Goal: Task Accomplishment & Management: Use online tool/utility

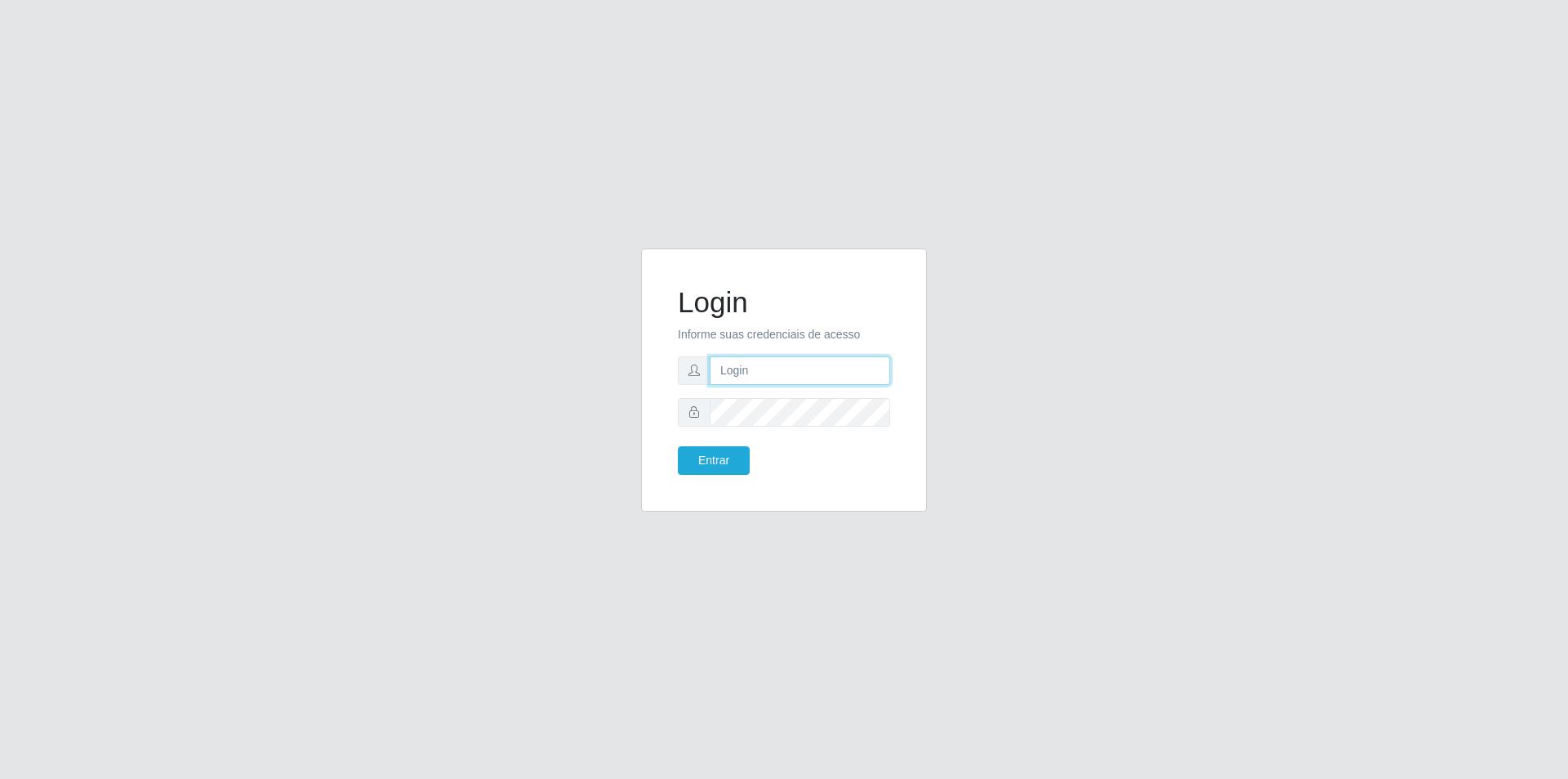
type input "[PERSON_NAME][EMAIL_ADDRESS][DOMAIN_NAME]"
click at [691, 412] on icon at bounding box center [694, 411] width 12 height 12
click at [715, 455] on button "Entrar" at bounding box center [714, 461] width 72 height 29
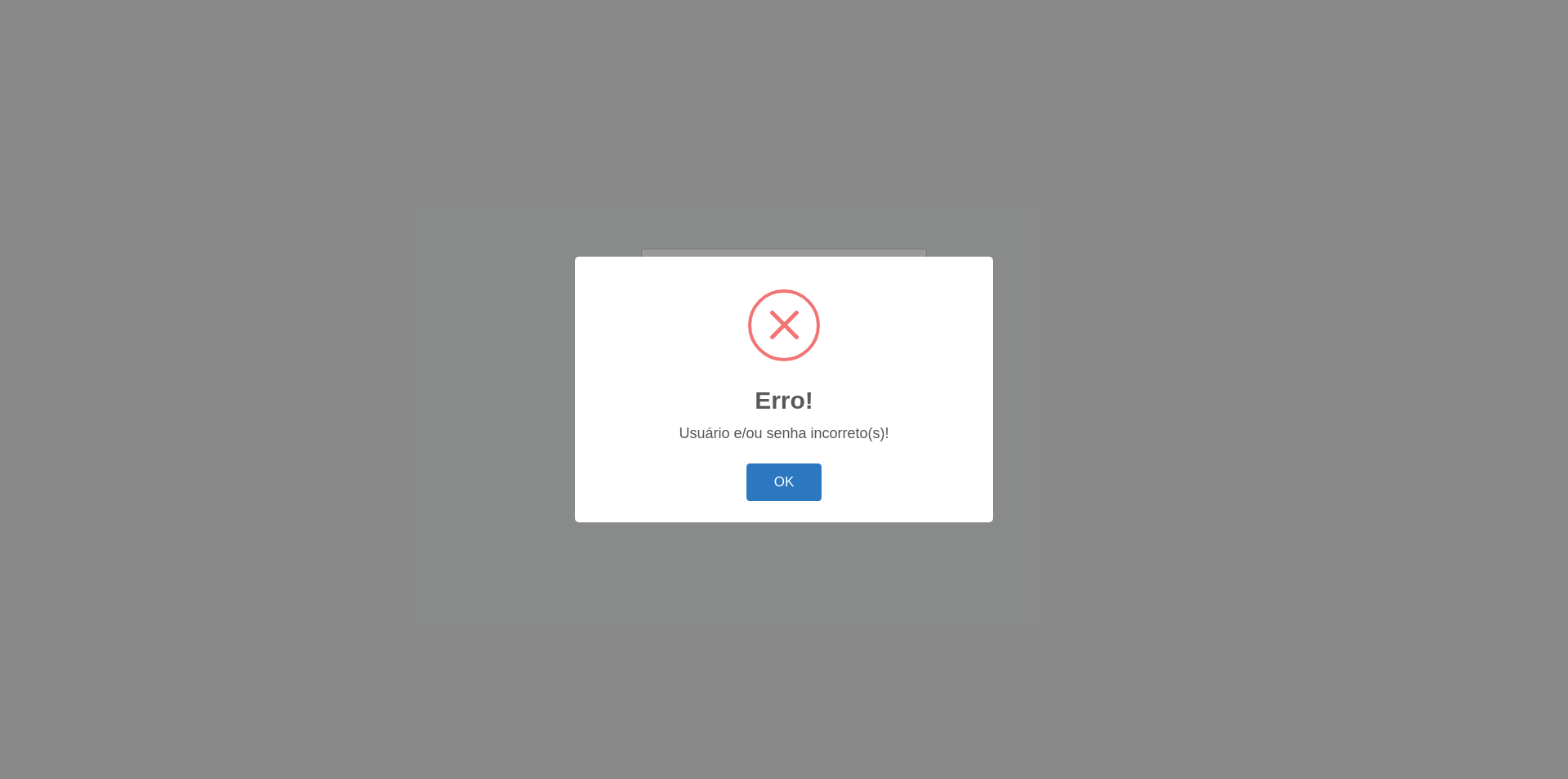
click at [798, 488] on button "OK" at bounding box center [784, 482] width 76 height 39
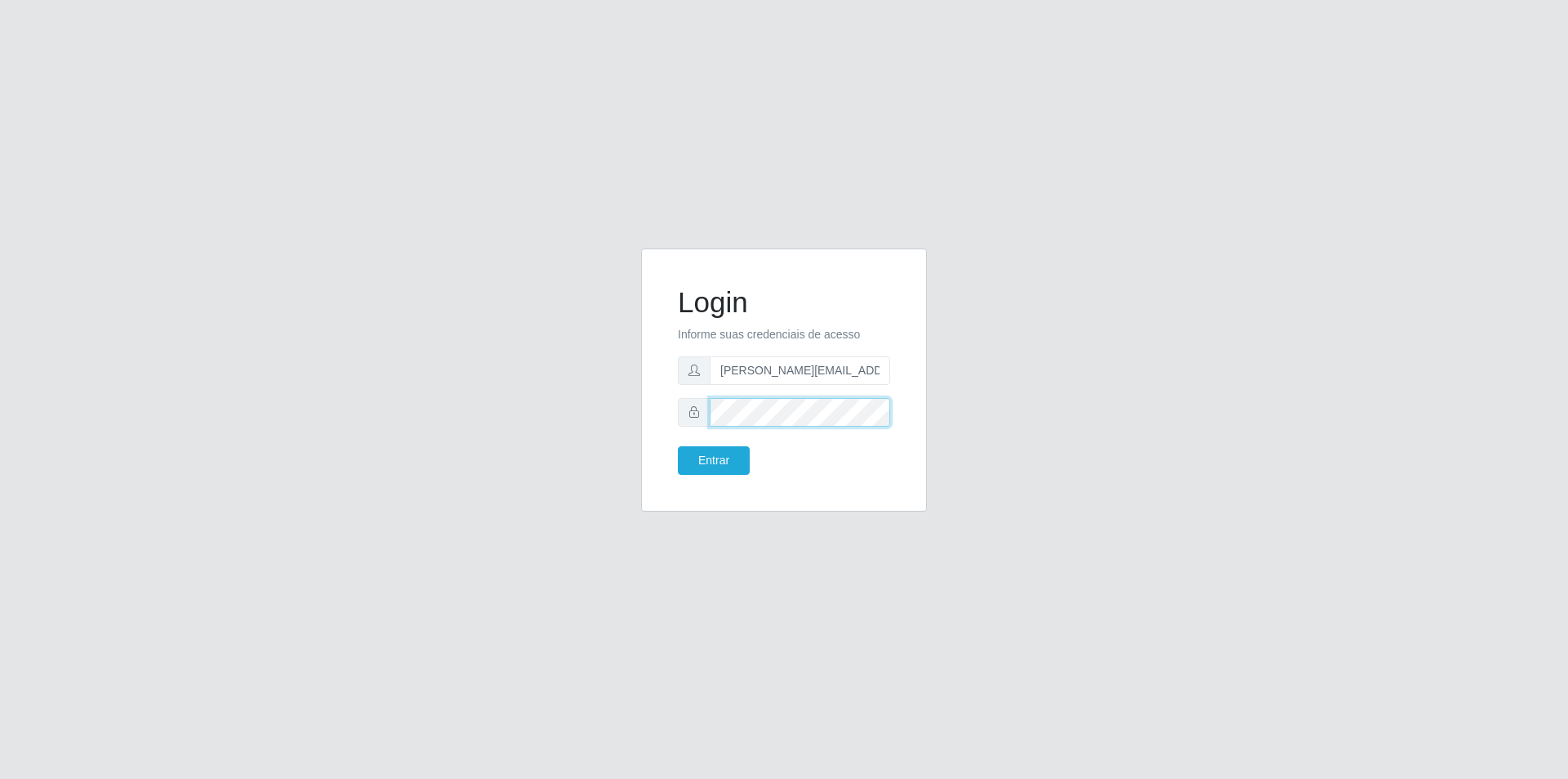
click at [610, 393] on div "Login Informe suas credenciais de acesso [PERSON_NAME][EMAIL_ADDRESS][DOMAIN_NA…" at bounding box center [783, 390] width 931 height 283
click at [678, 446] on button "Entrar" at bounding box center [714, 461] width 72 height 29
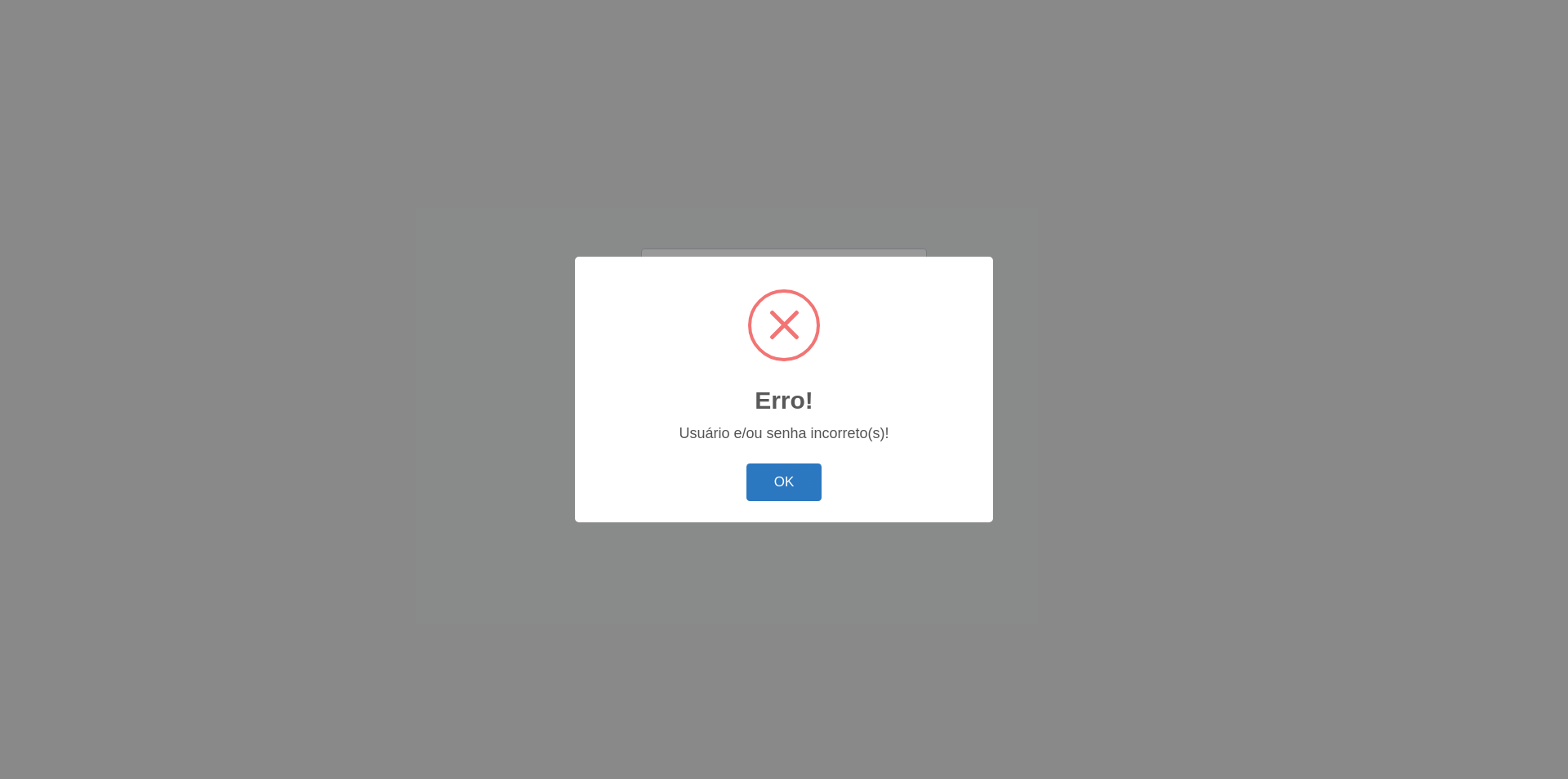
click at [777, 478] on button "OK" at bounding box center [784, 482] width 76 height 39
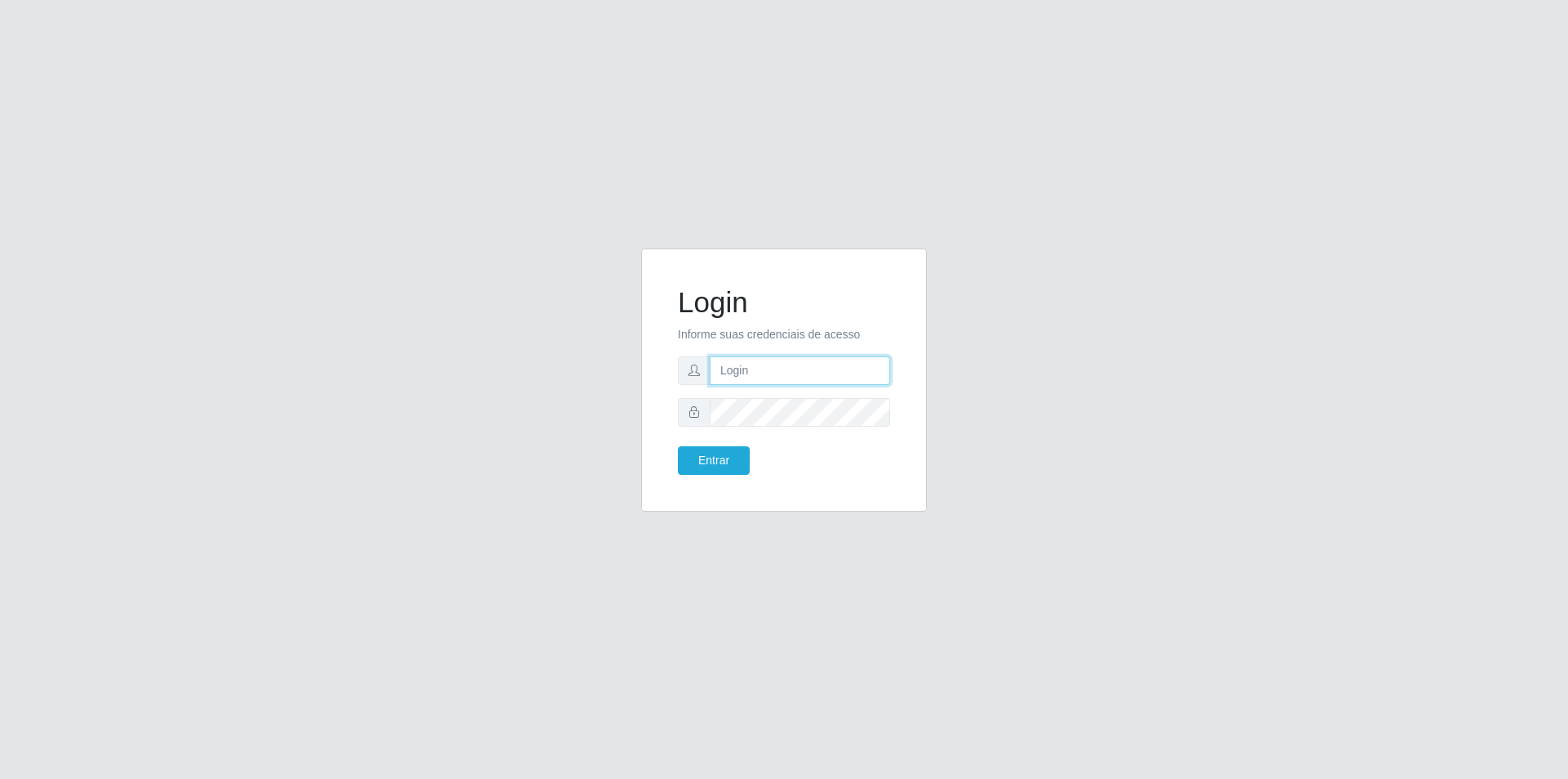
type input "[PERSON_NAME][EMAIL_ADDRESS][DOMAIN_NAME]"
click at [598, 410] on div "Login Informe suas credenciais de acesso [PERSON_NAME][EMAIL_ADDRESS][DOMAIN_NA…" at bounding box center [783, 390] width 931 height 283
click at [731, 451] on button "Entrar" at bounding box center [714, 461] width 72 height 29
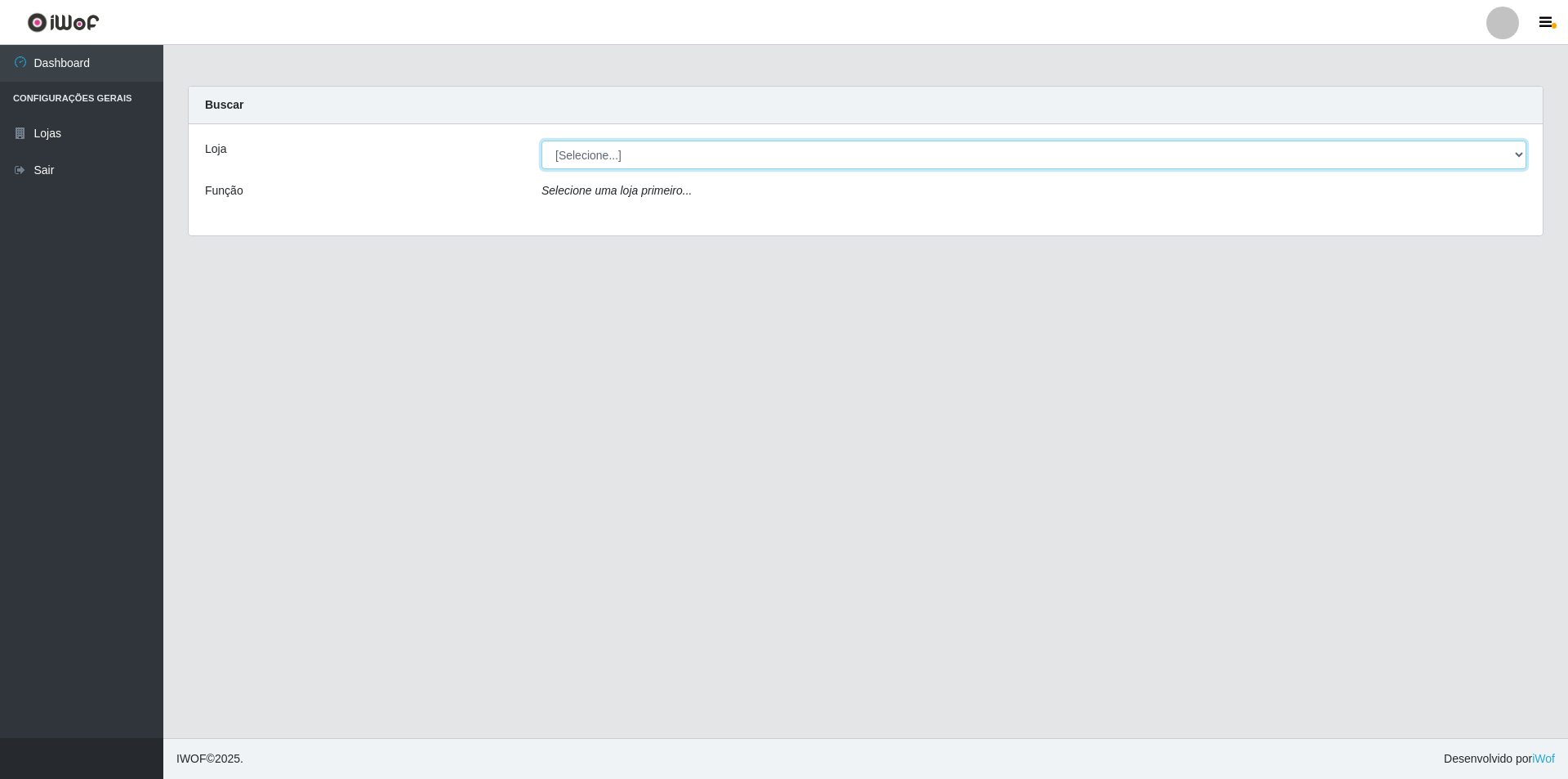
click at [1522, 155] on select "[Selecione...] Atacado Vem - Loja 31 São Francisco" at bounding box center [1034, 155] width 985 height 29
select select "437"
click at [542, 141] on select "[Selecione...] Atacado Vem - Loja 31 São Francisco" at bounding box center [1034, 155] width 985 height 29
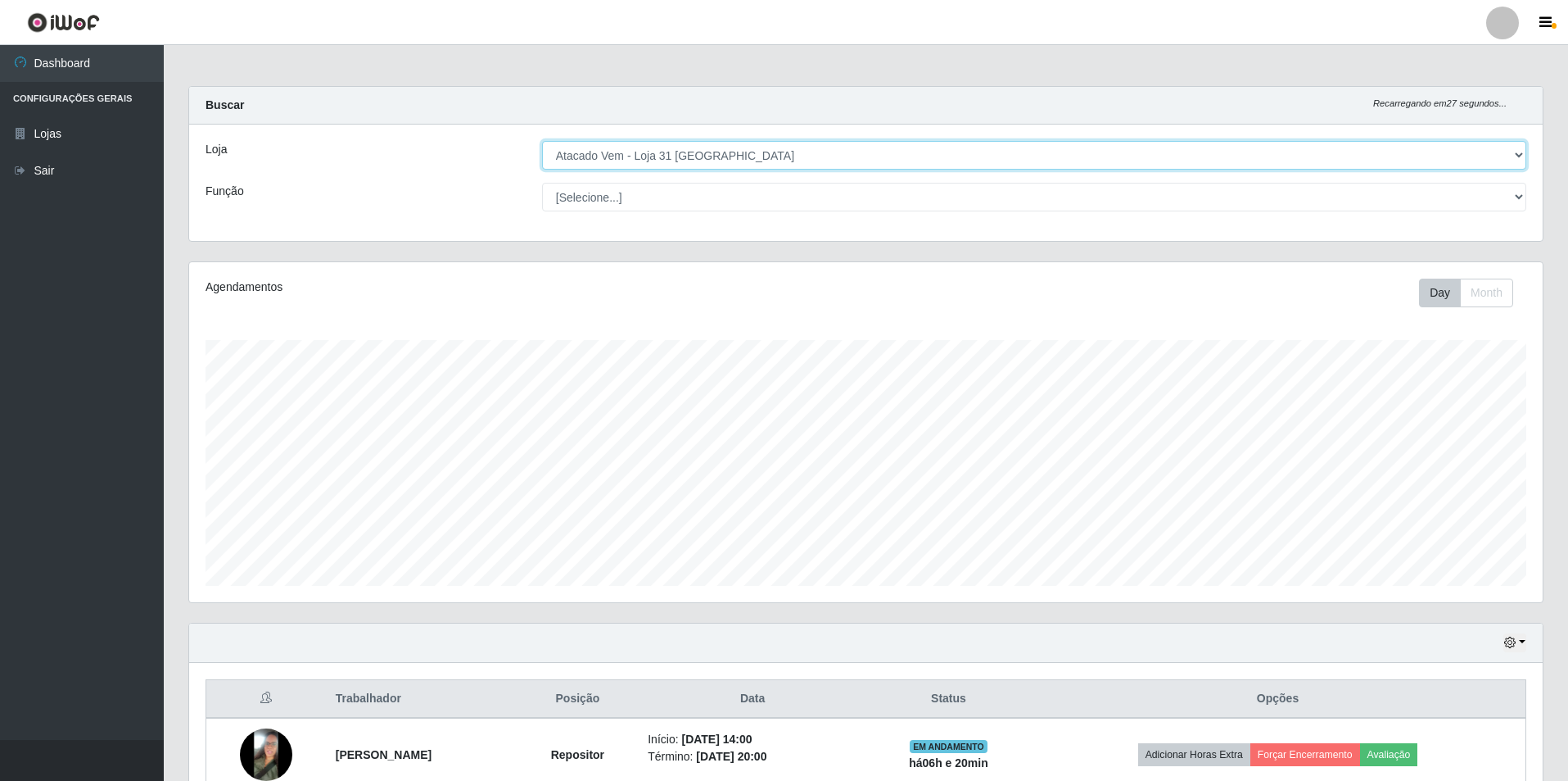
scroll to position [162, 0]
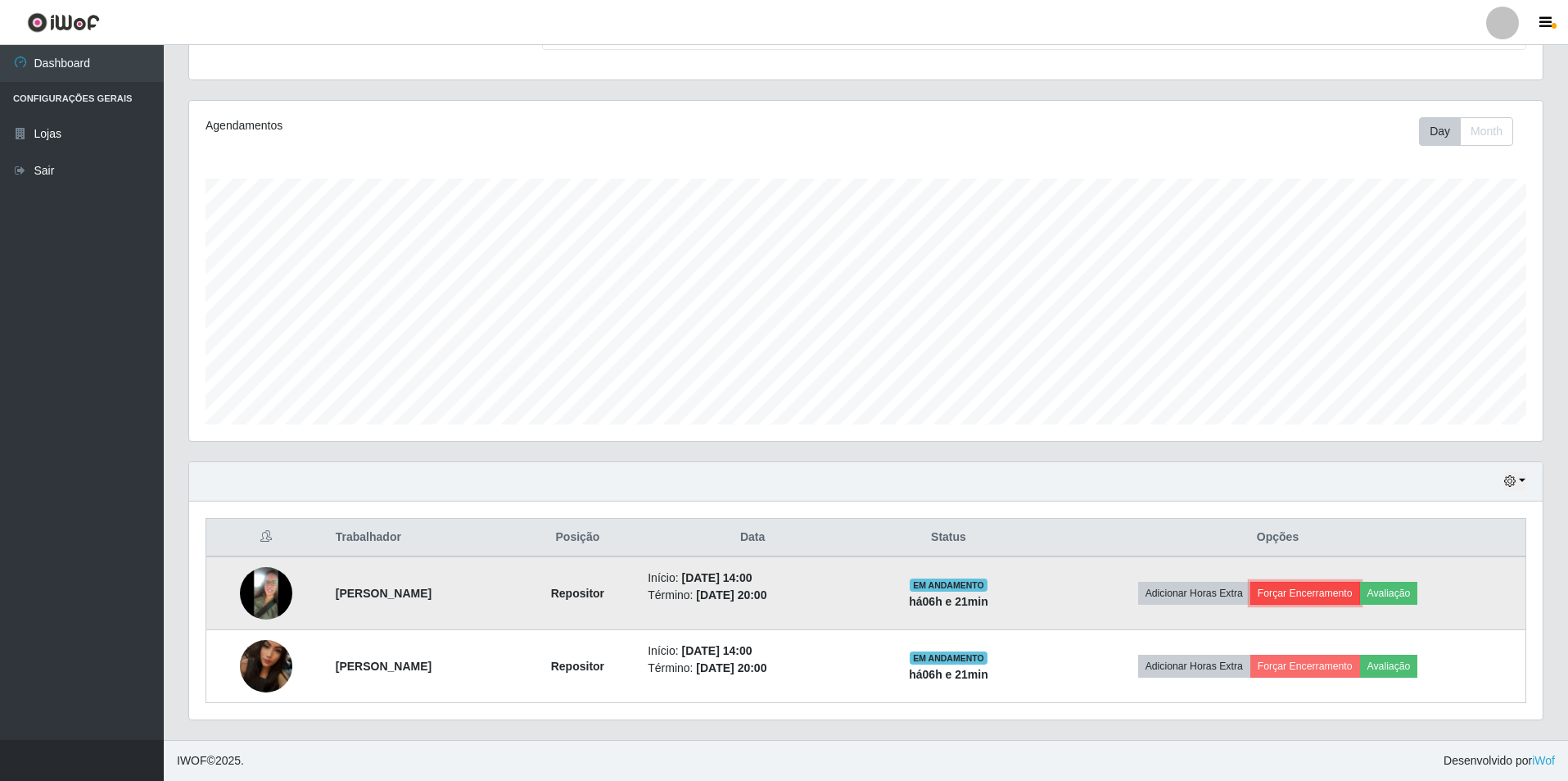
click at [1338, 590] on button "Forçar Encerramento" at bounding box center [1305, 592] width 109 height 23
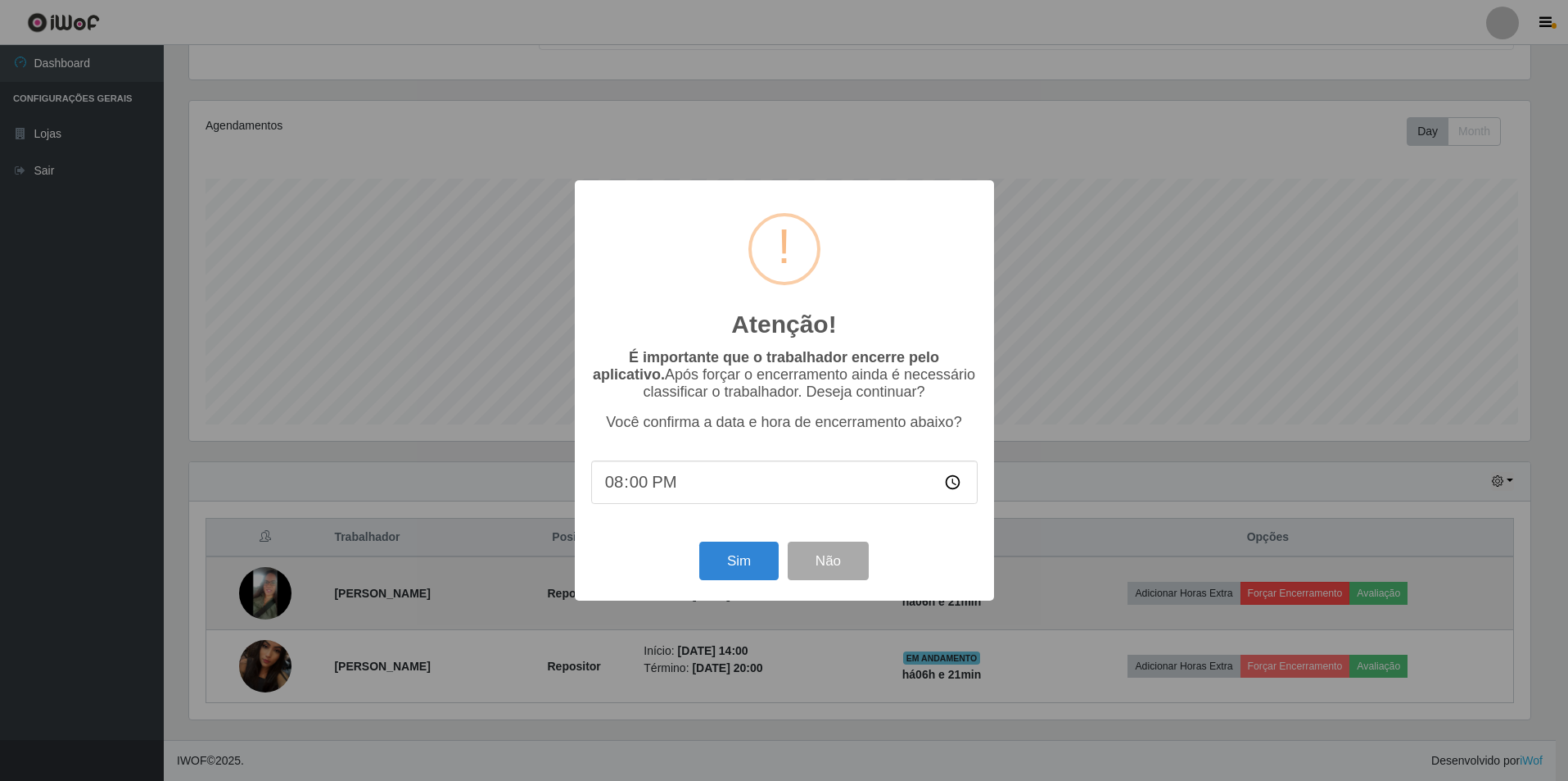
scroll to position [340, 1346]
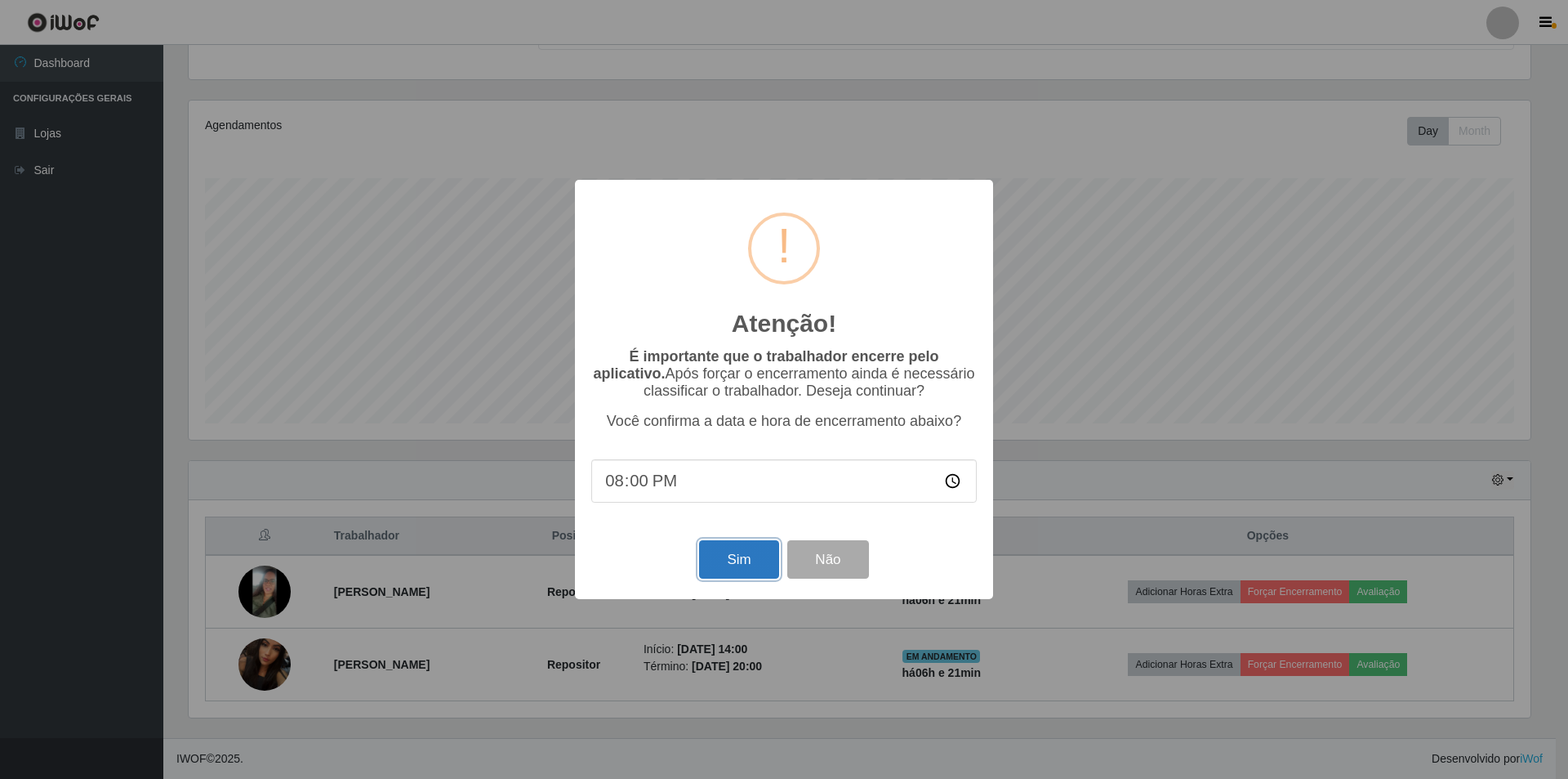
click at [748, 566] on button "Sim" at bounding box center [739, 559] width 79 height 39
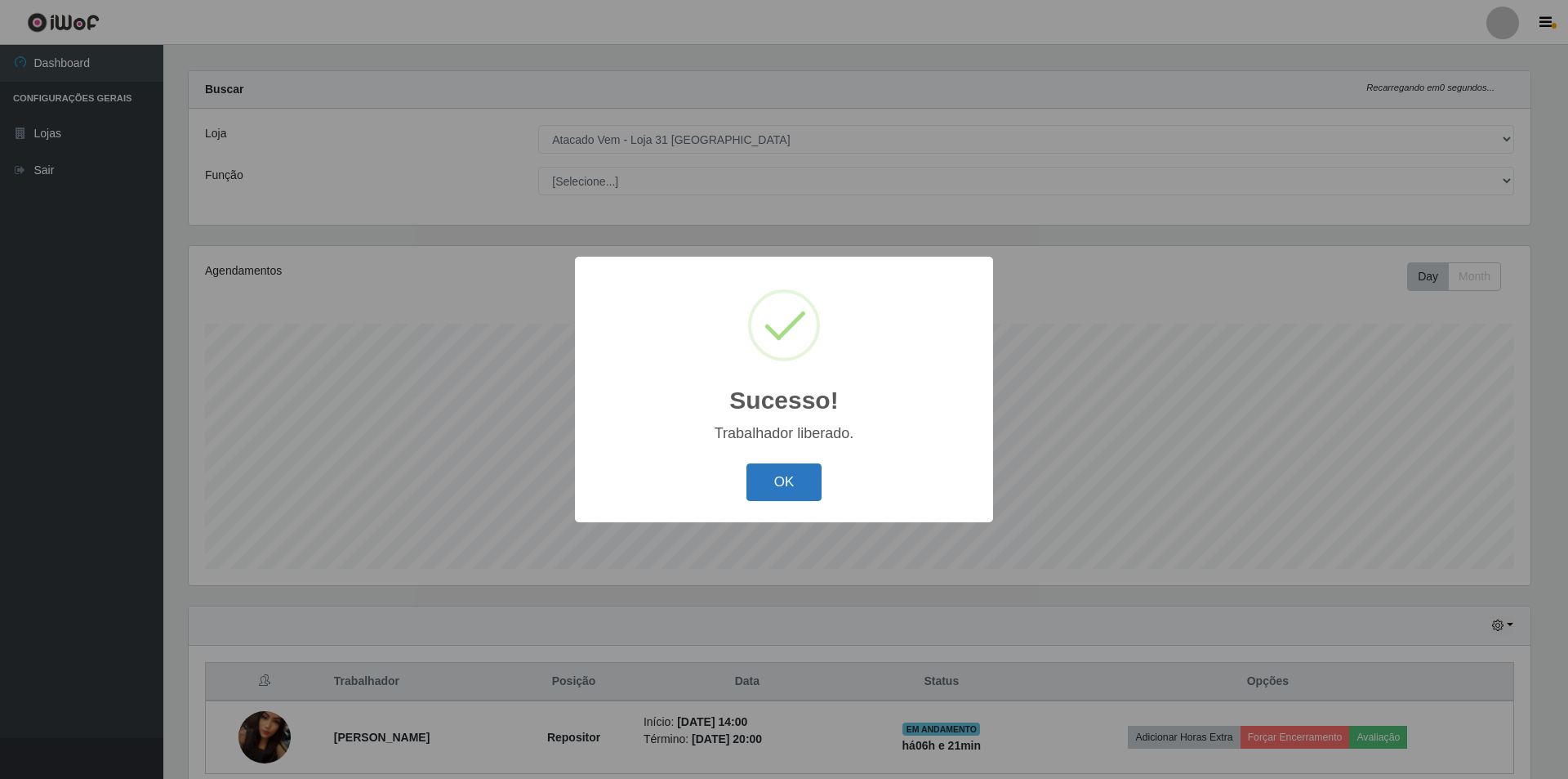
click at [781, 486] on button "OK" at bounding box center [784, 482] width 76 height 39
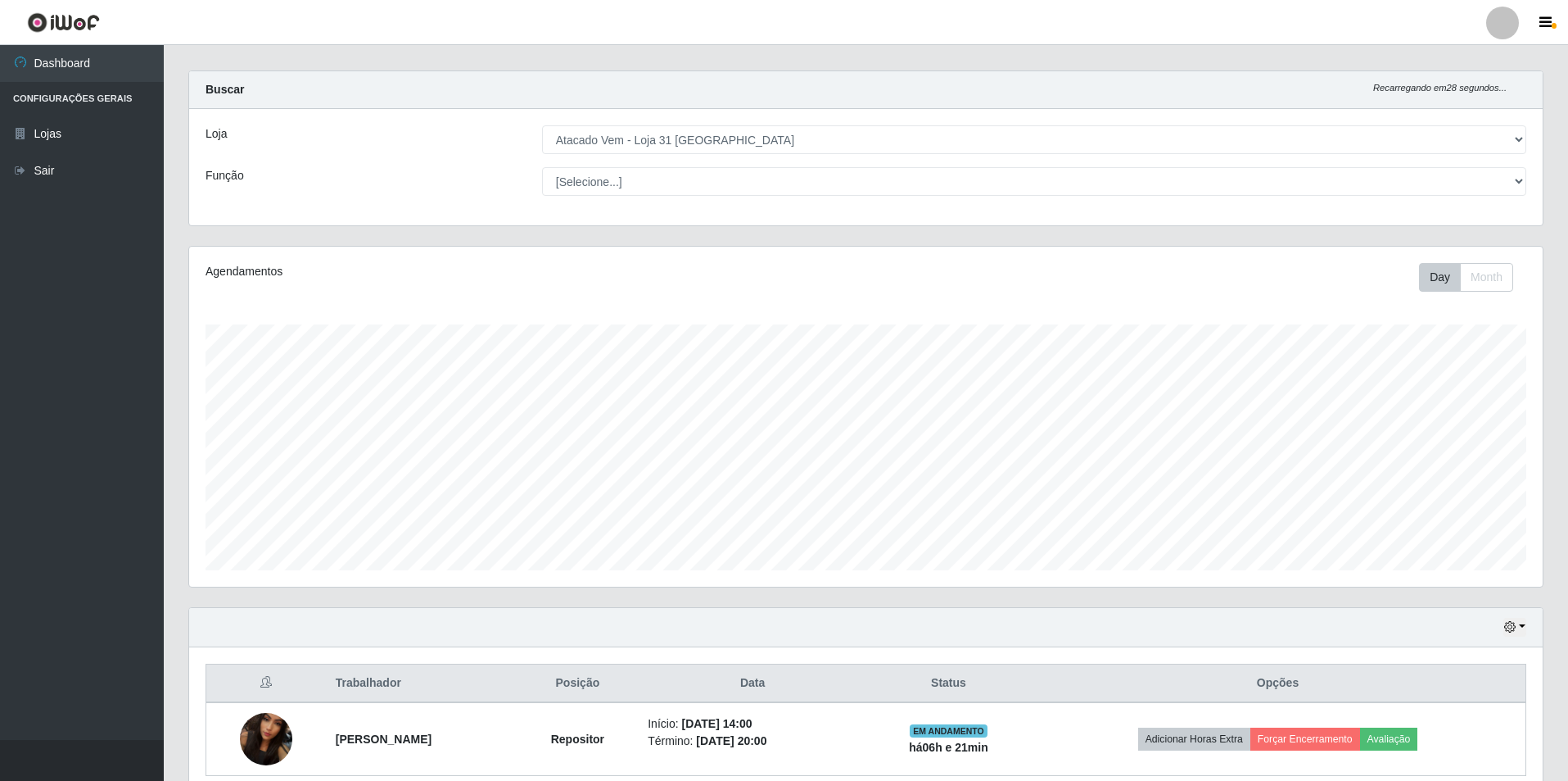
scroll to position [89, 0]
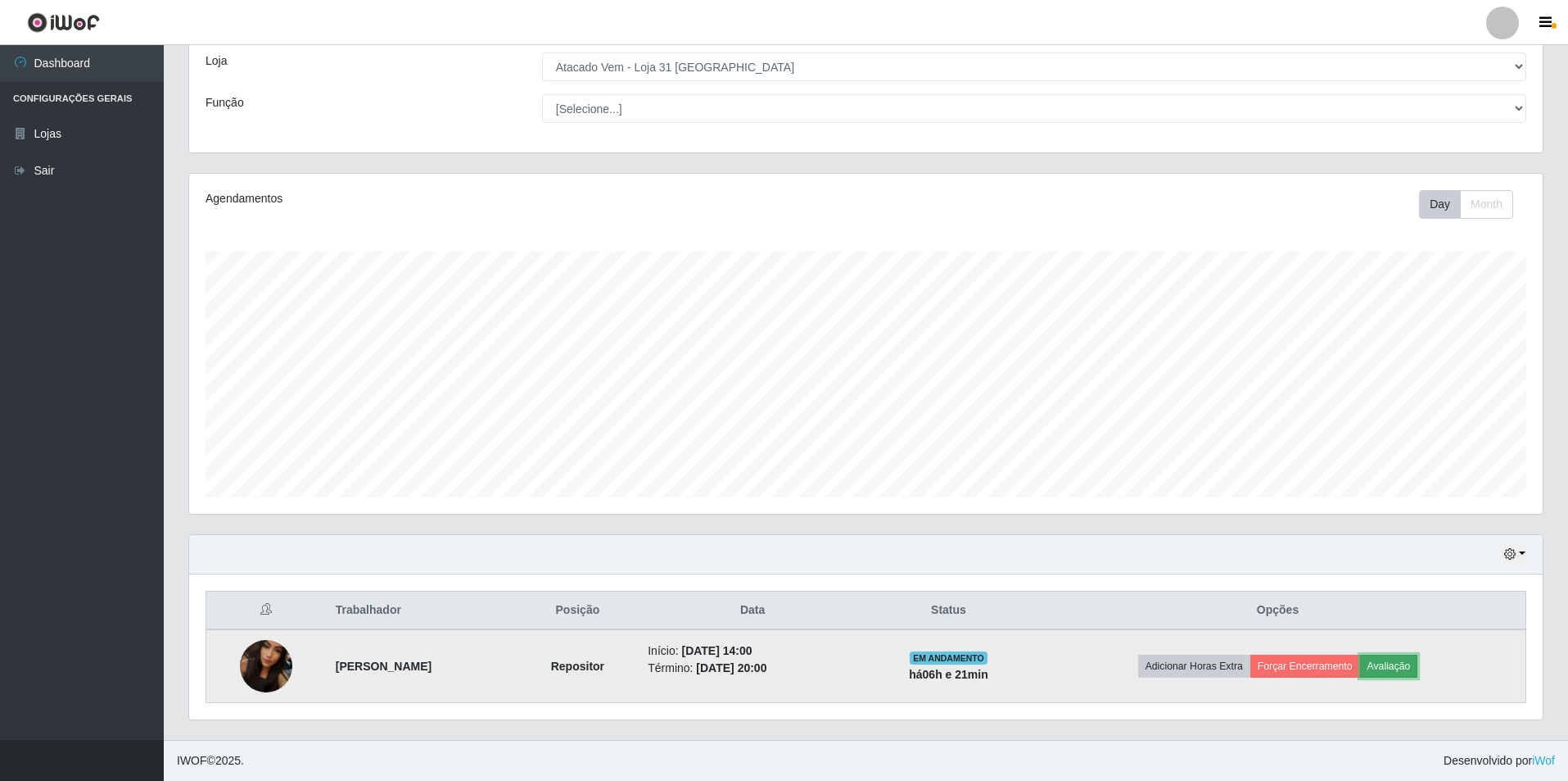
click at [1411, 665] on button "Avaliação" at bounding box center [1389, 665] width 58 height 23
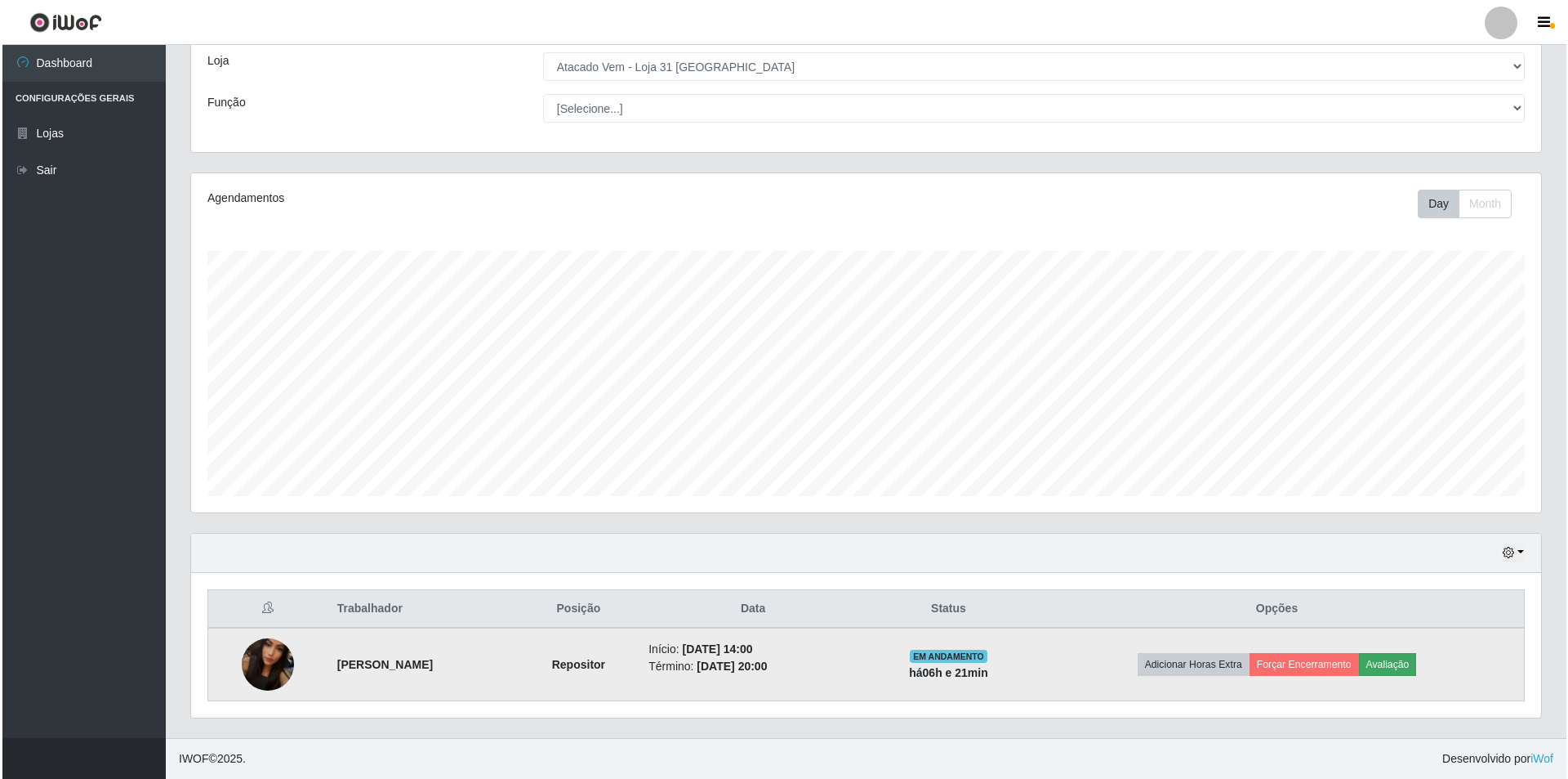
scroll to position [339, 1342]
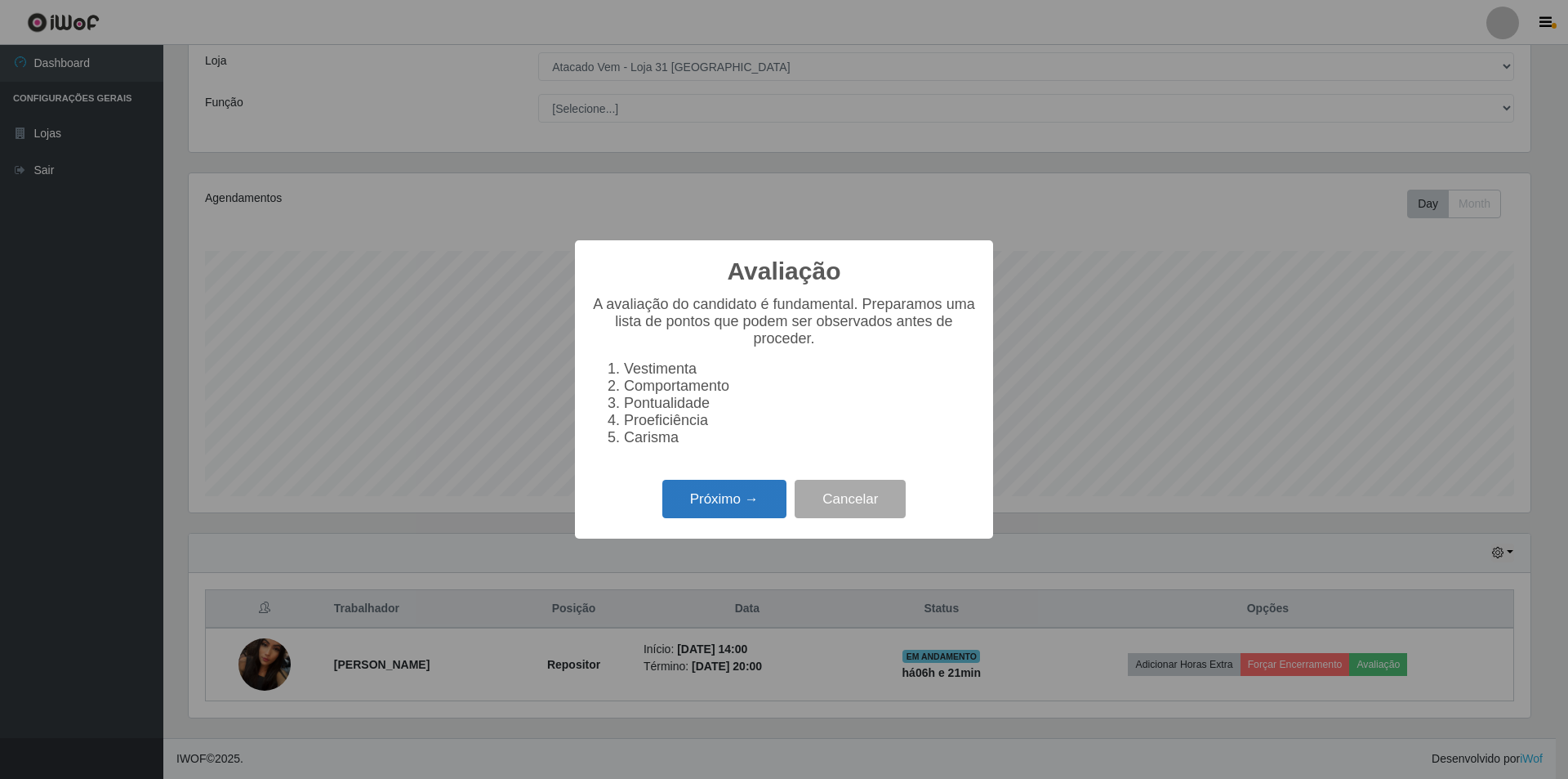
click at [730, 509] on button "Próximo →" at bounding box center [725, 499] width 124 height 39
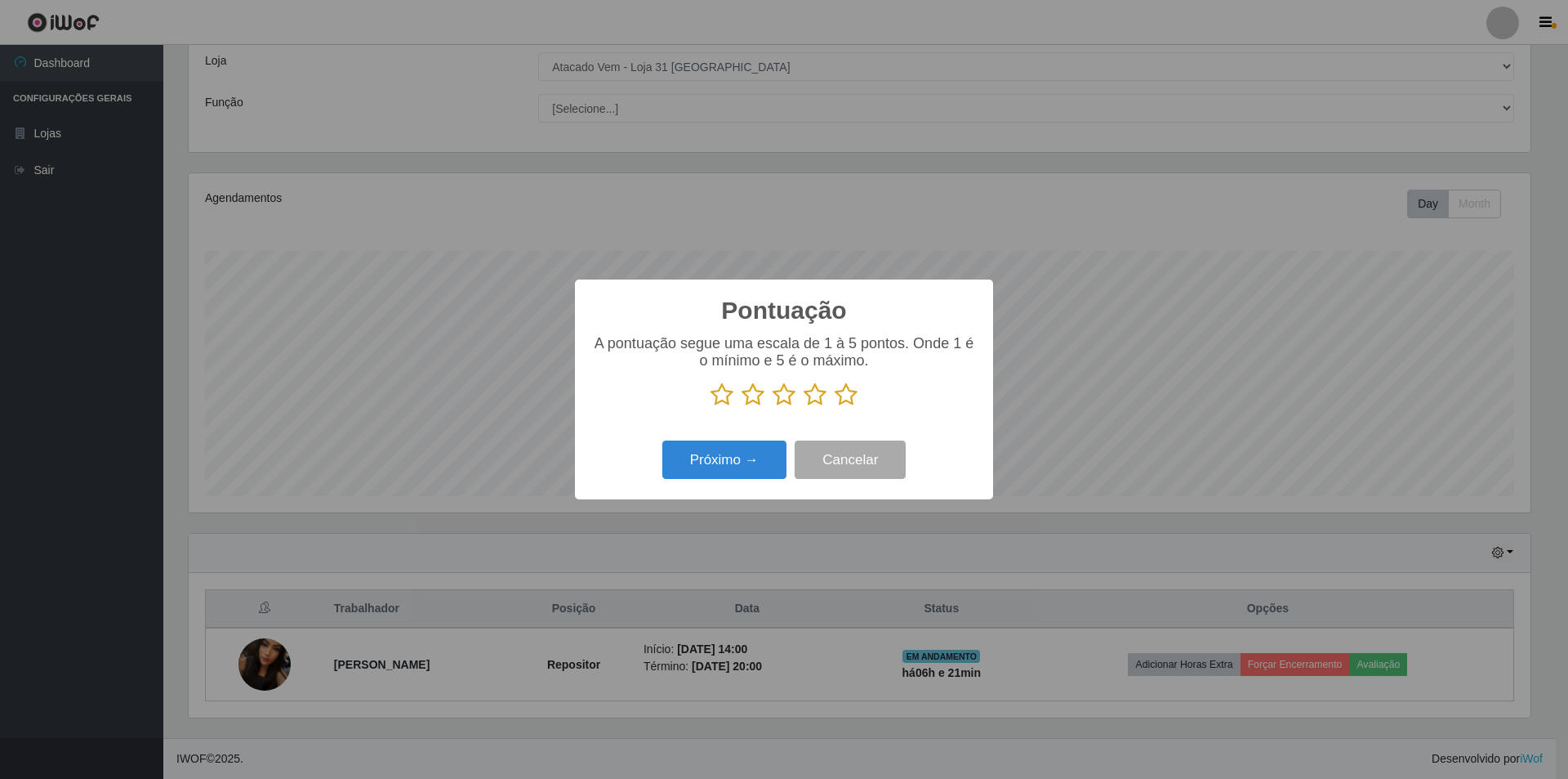
click at [816, 392] on icon at bounding box center [815, 394] width 23 height 24
click at [804, 407] on input "radio" at bounding box center [804, 407] width 0 height 0
click at [736, 456] on button "Próximo →" at bounding box center [725, 459] width 124 height 39
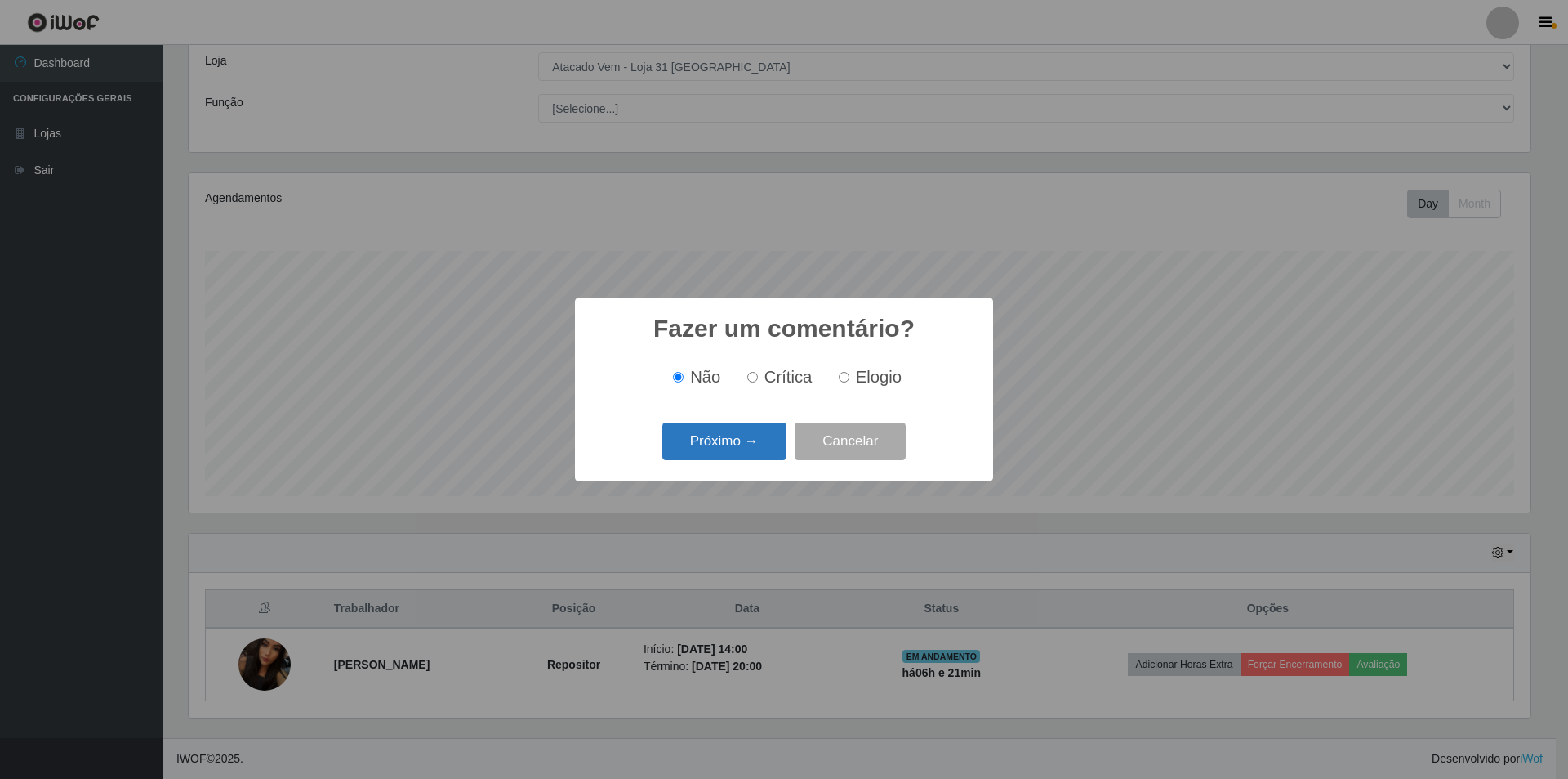
click at [734, 443] on button "Próximo →" at bounding box center [725, 441] width 124 height 39
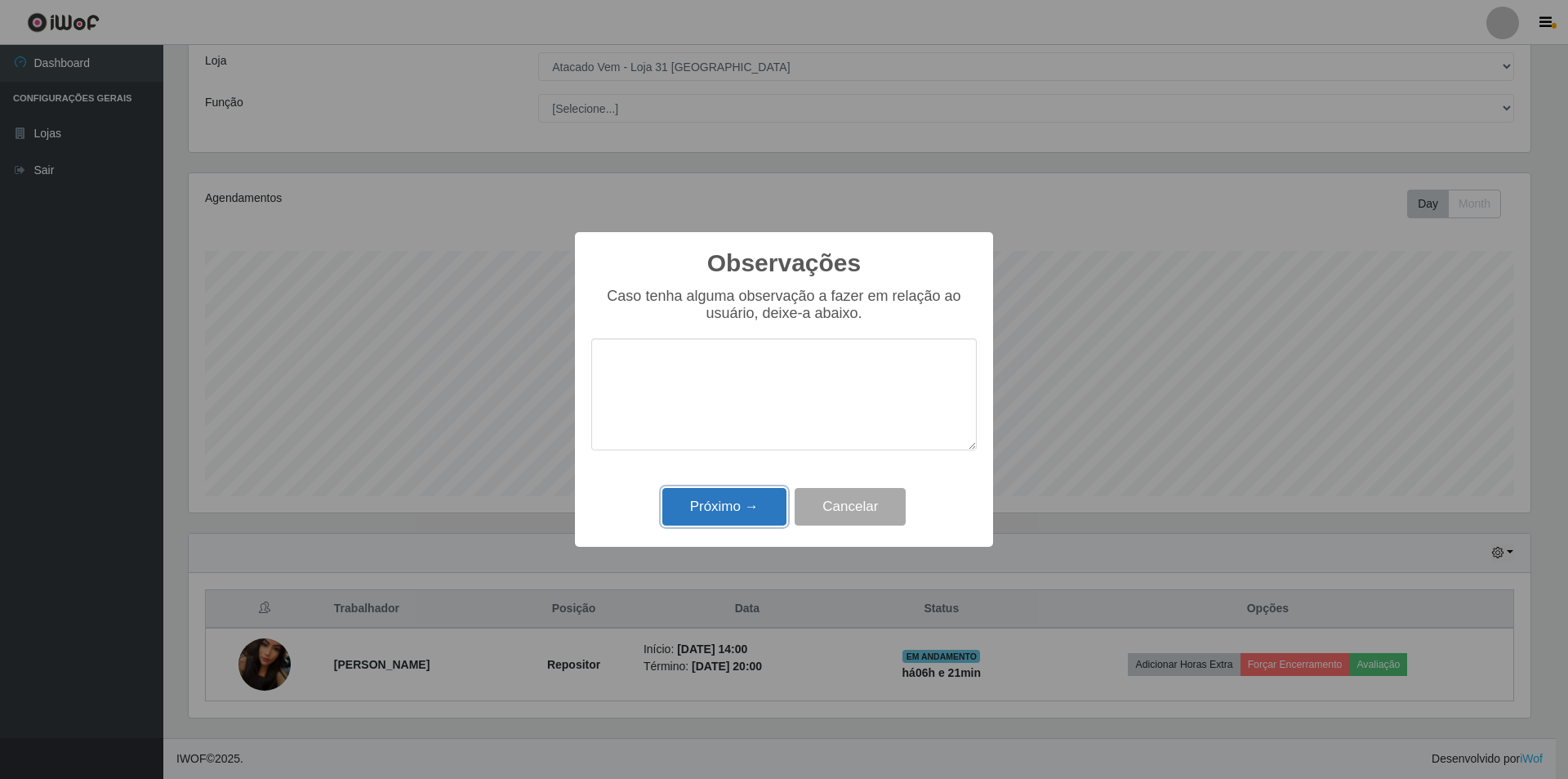
click at [740, 509] on button "Próximo →" at bounding box center [725, 507] width 124 height 39
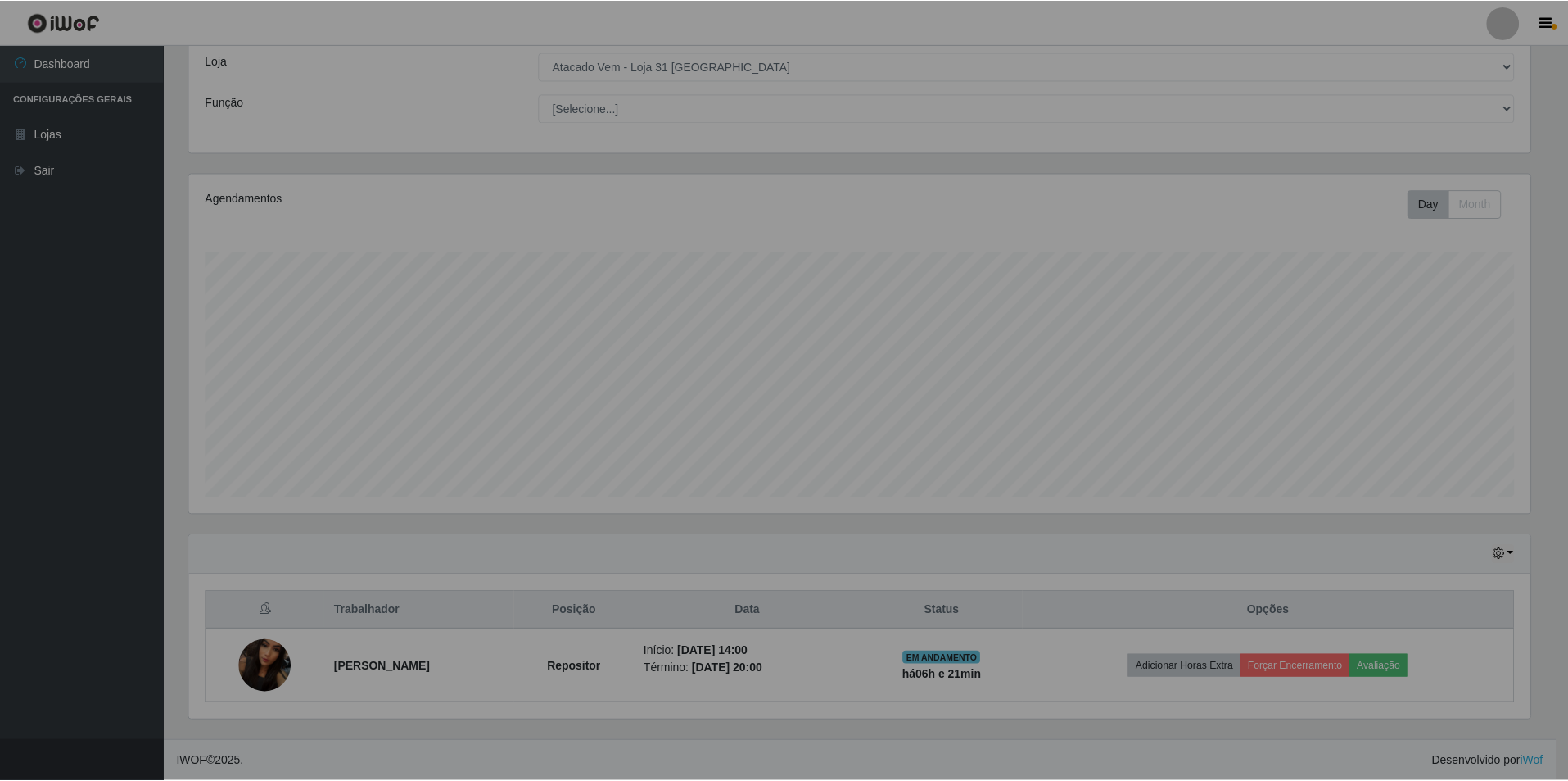
scroll to position [340, 1354]
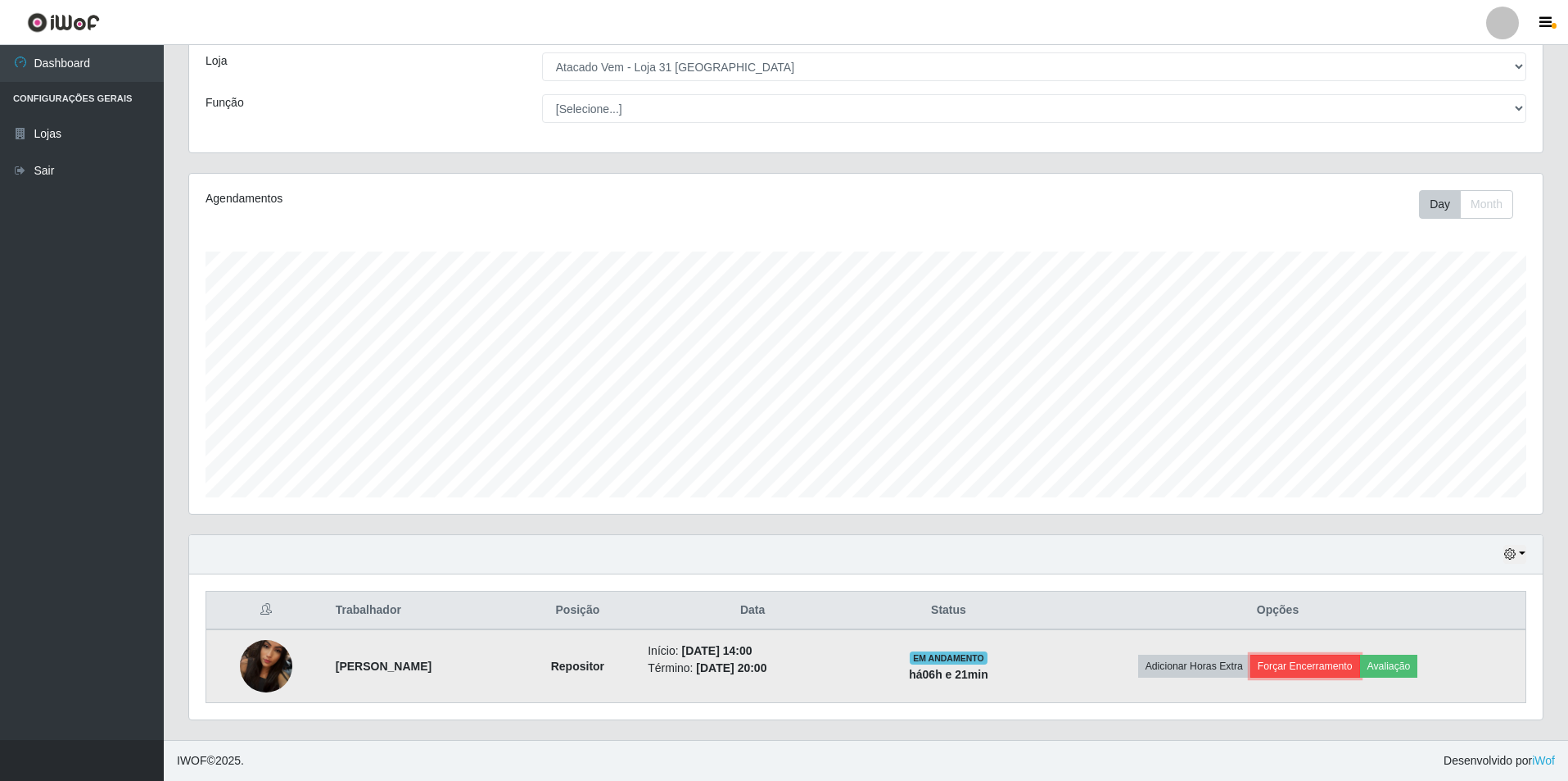
click at [1306, 667] on button "Forçar Encerramento" at bounding box center [1305, 665] width 109 height 23
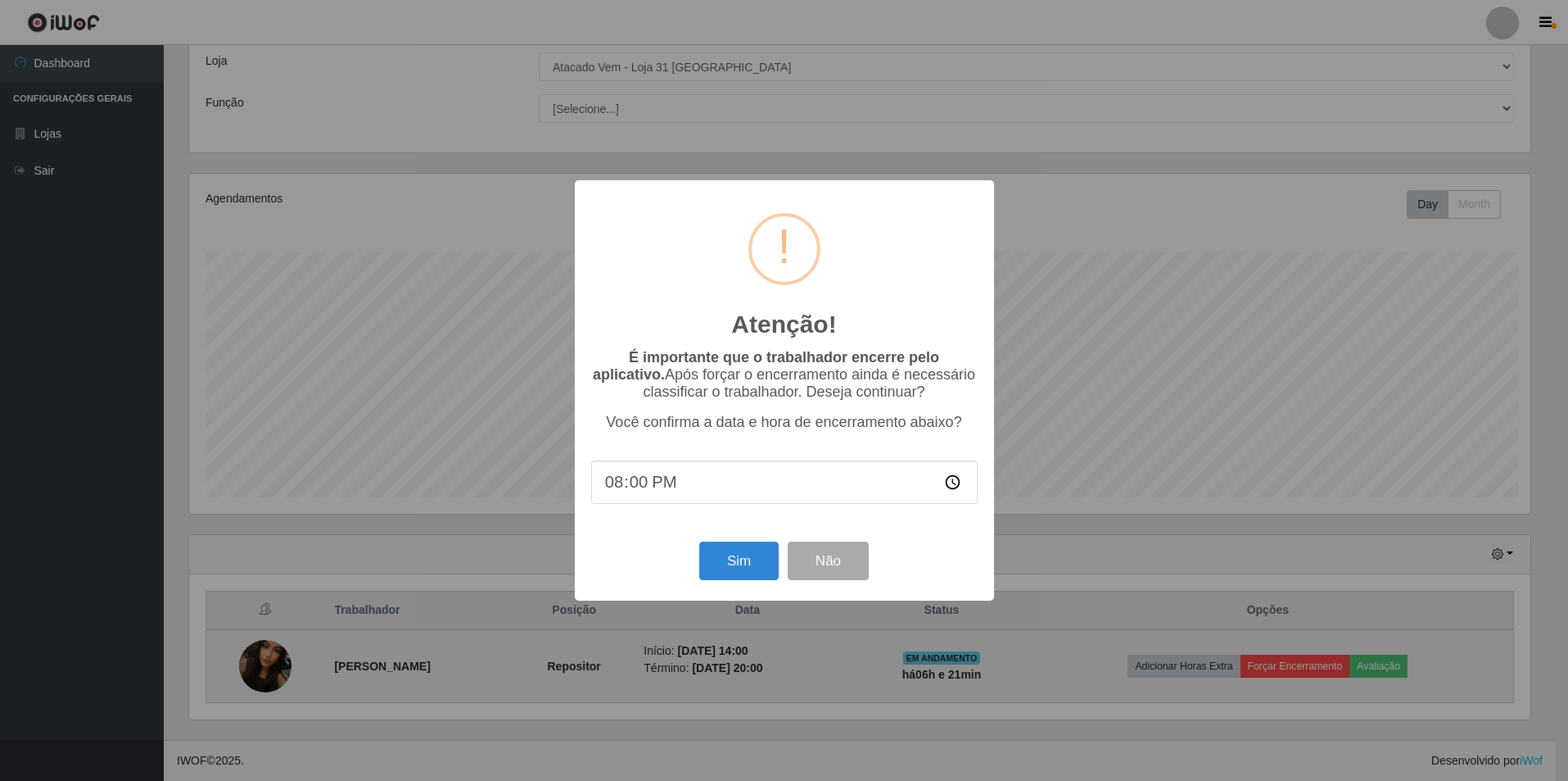
scroll to position [340, 1346]
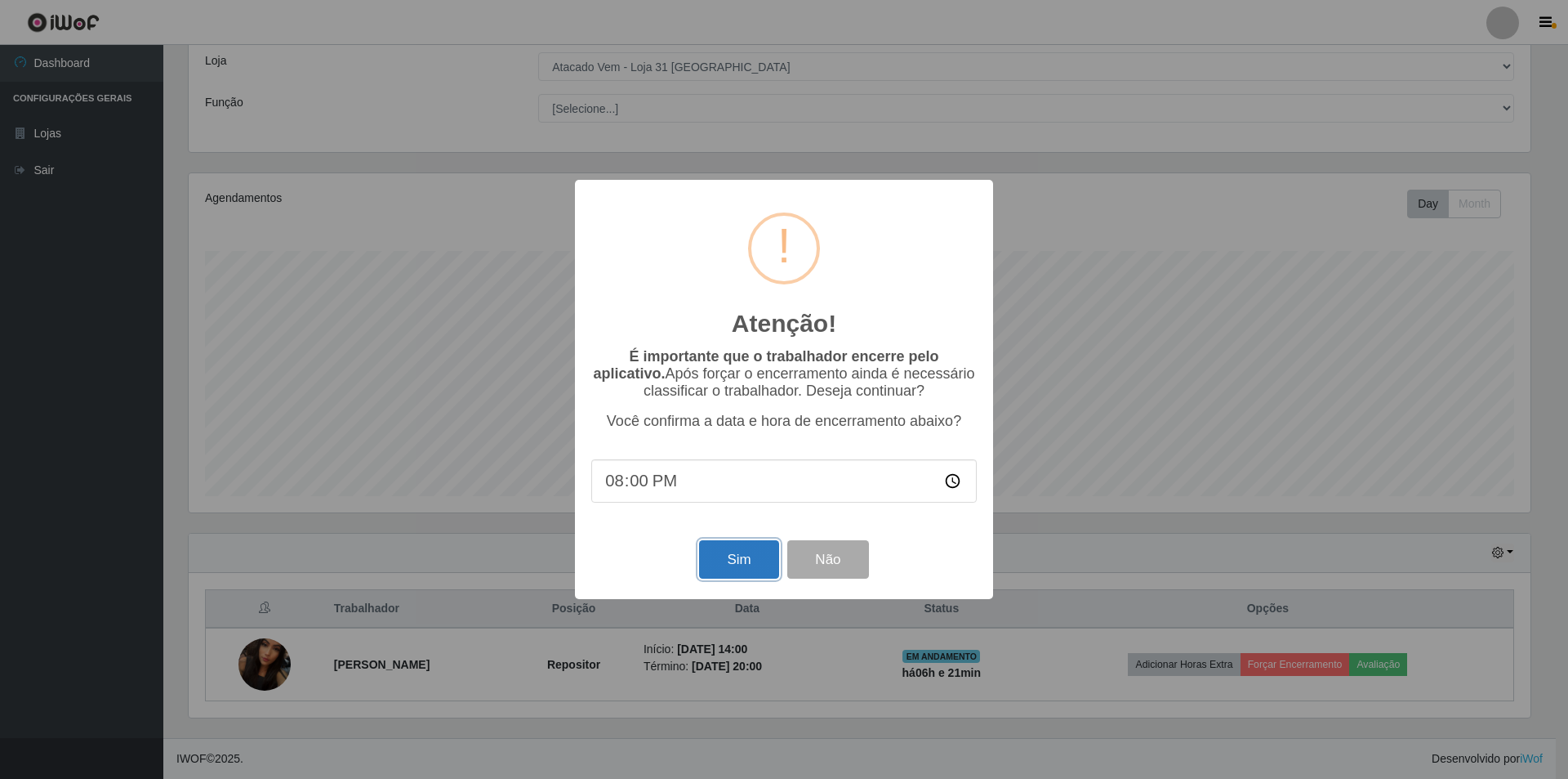
click at [734, 561] on button "Sim" at bounding box center [739, 559] width 79 height 39
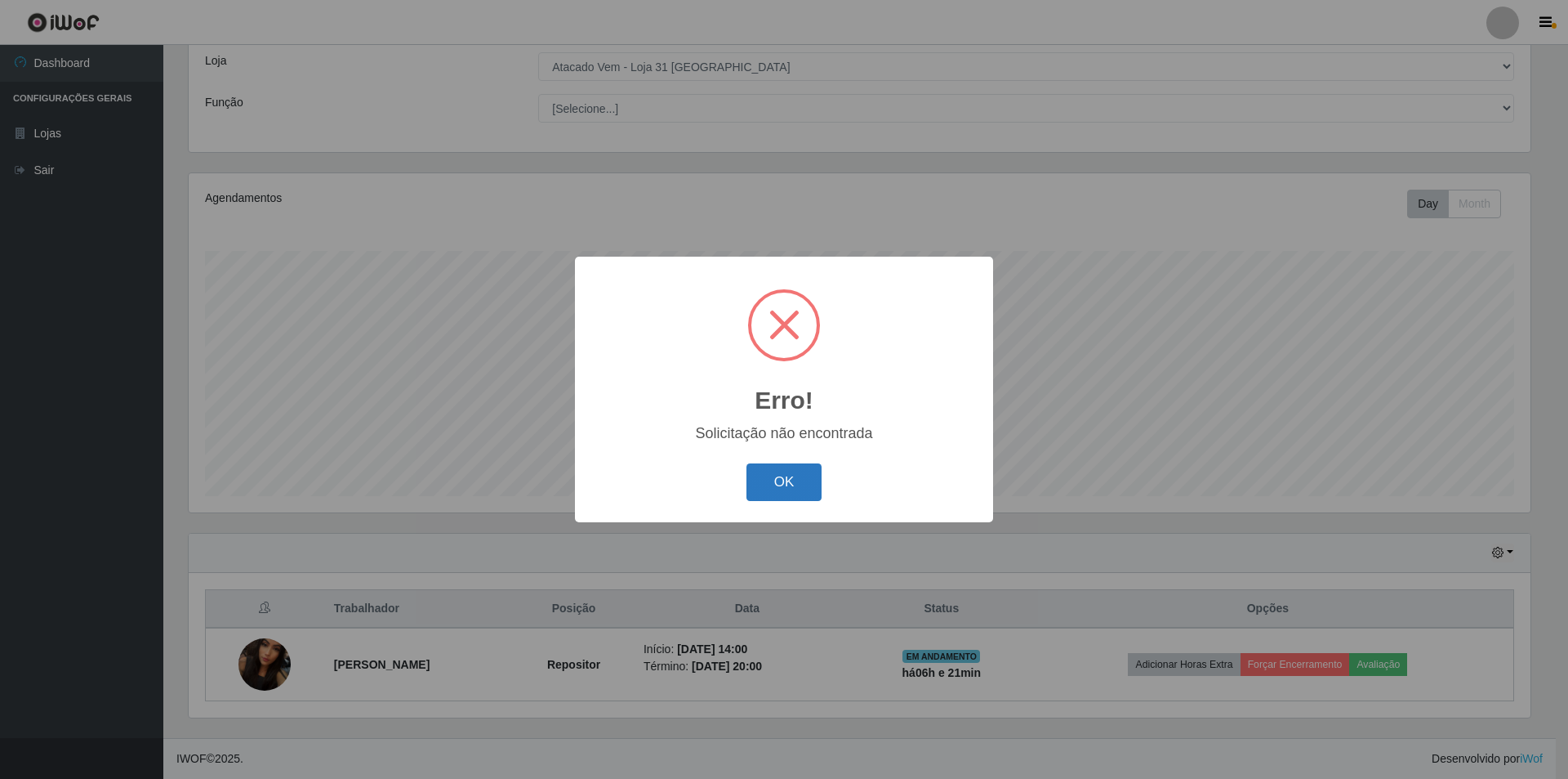
click at [788, 476] on button "OK" at bounding box center [784, 482] width 76 height 39
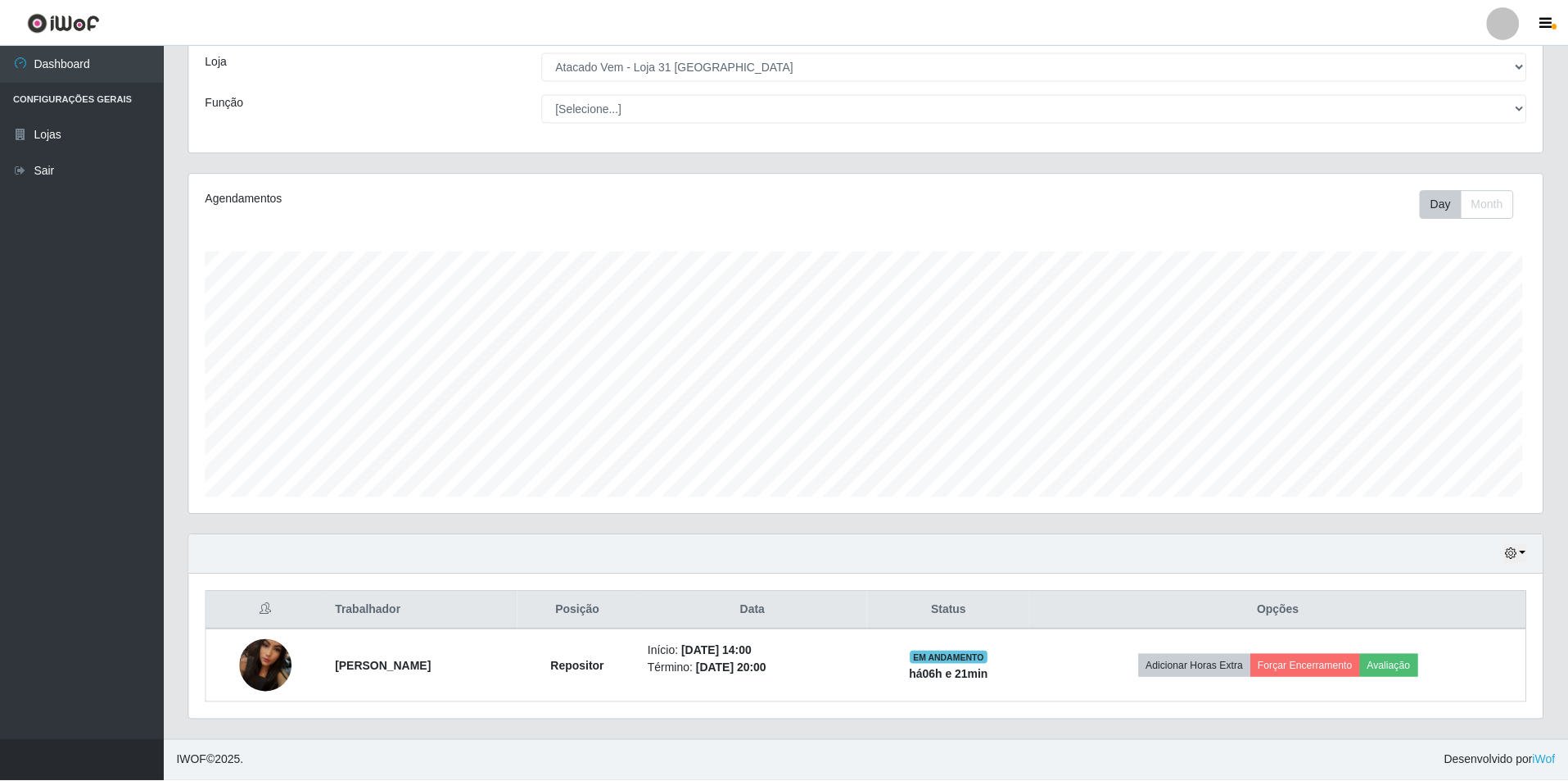
scroll to position [340, 1354]
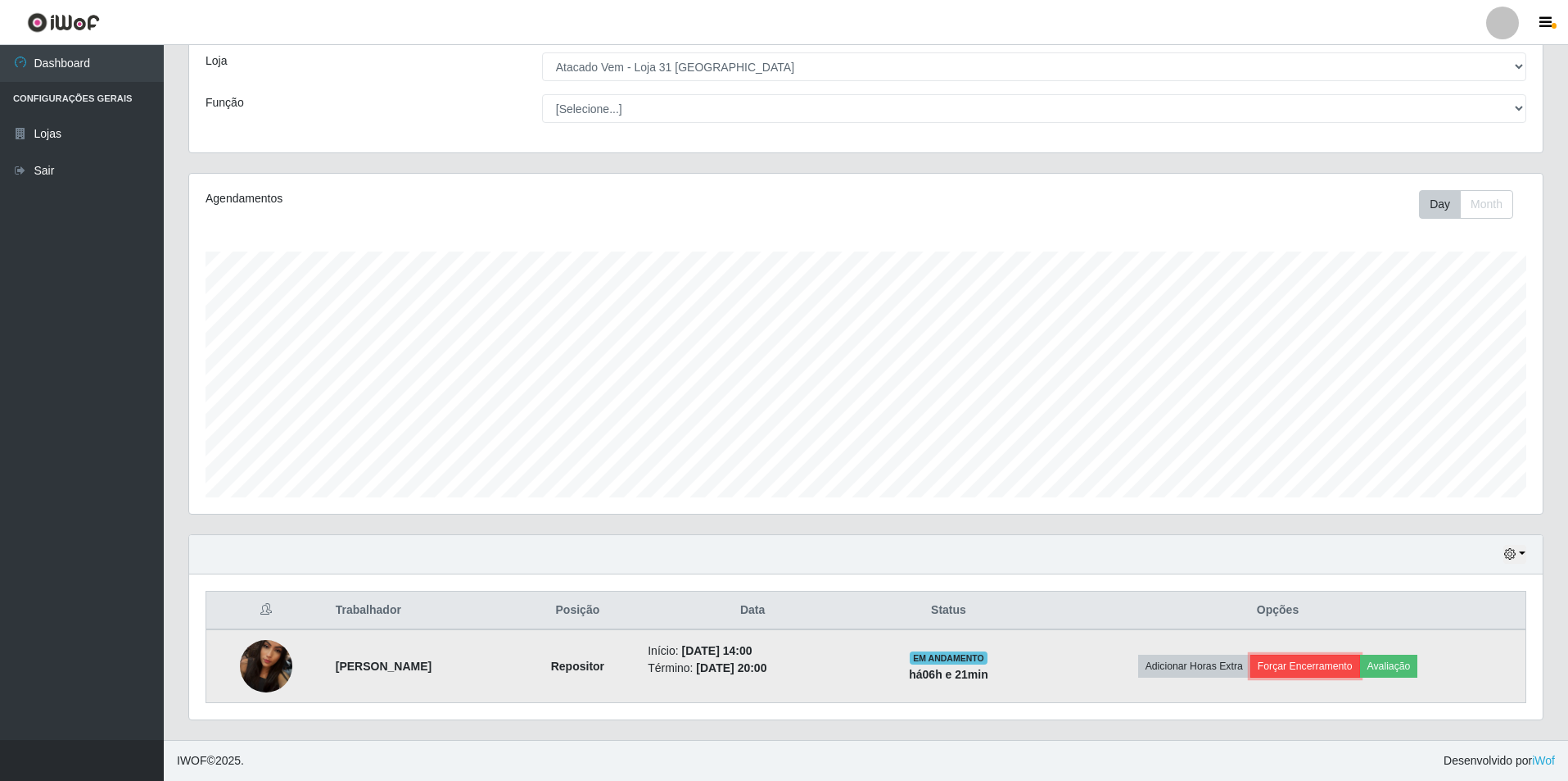
click at [1315, 665] on button "Forçar Encerramento" at bounding box center [1305, 665] width 109 height 23
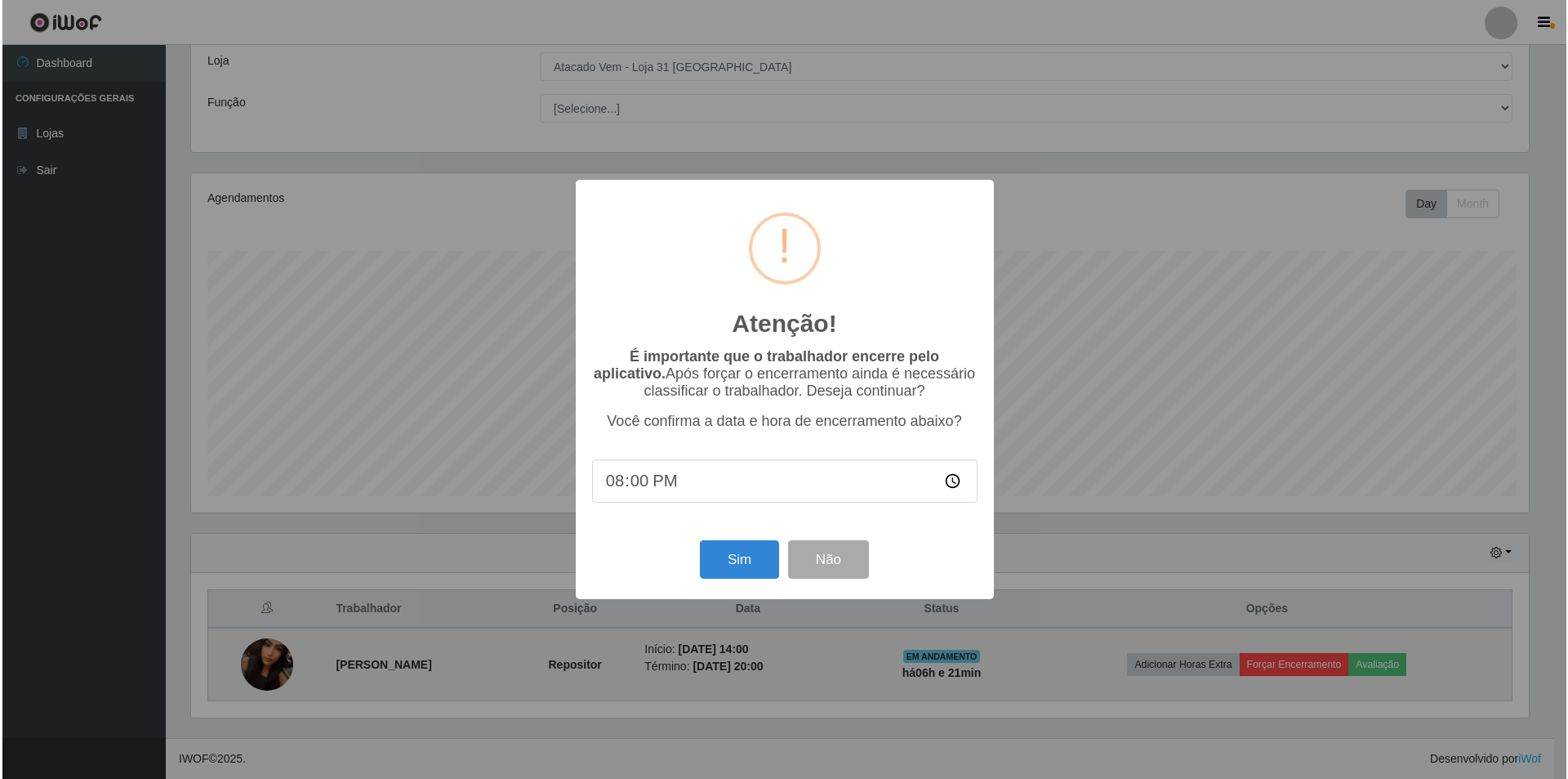
scroll to position [339, 1342]
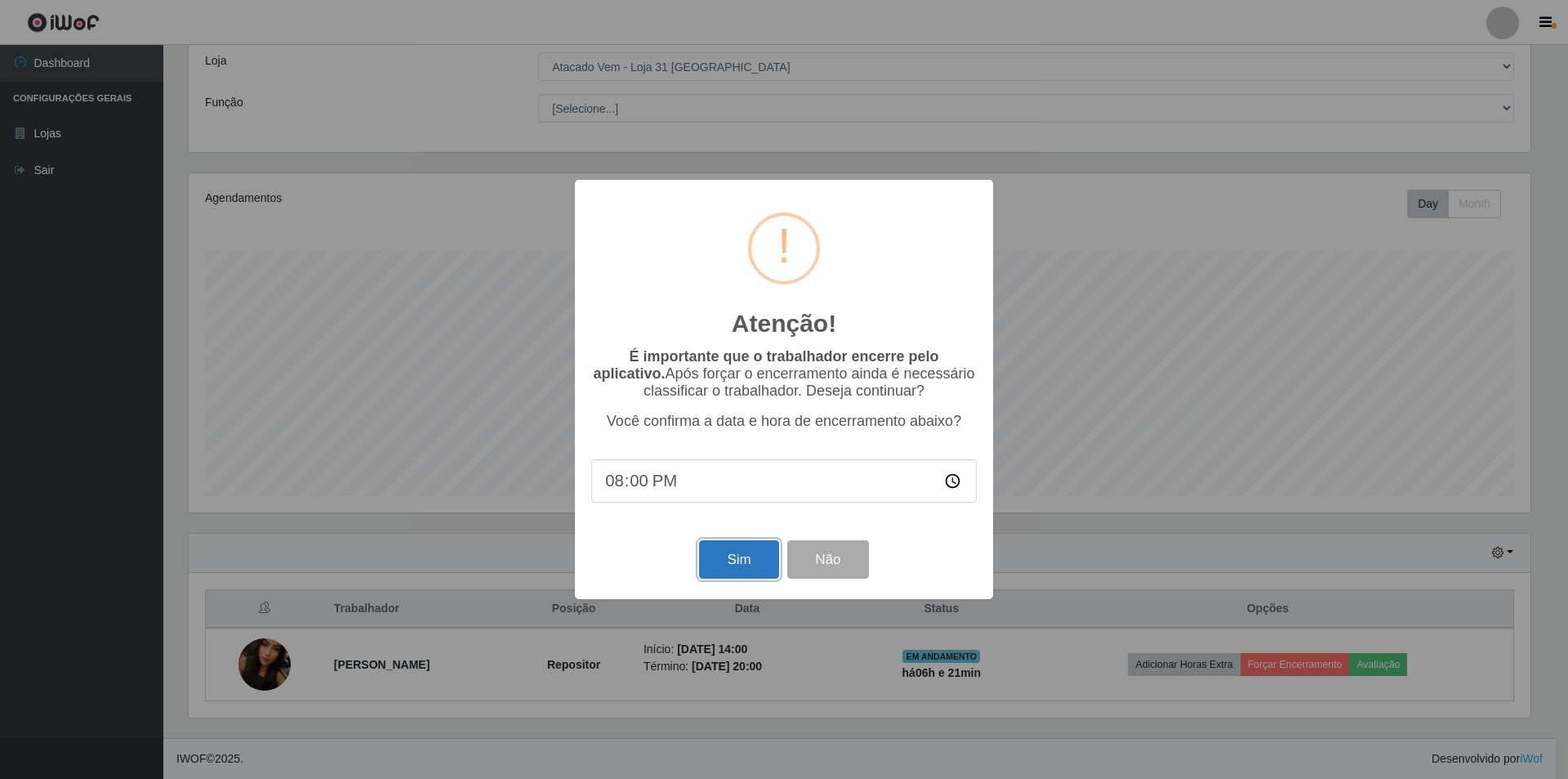
click at [737, 564] on button "Sim" at bounding box center [739, 559] width 79 height 39
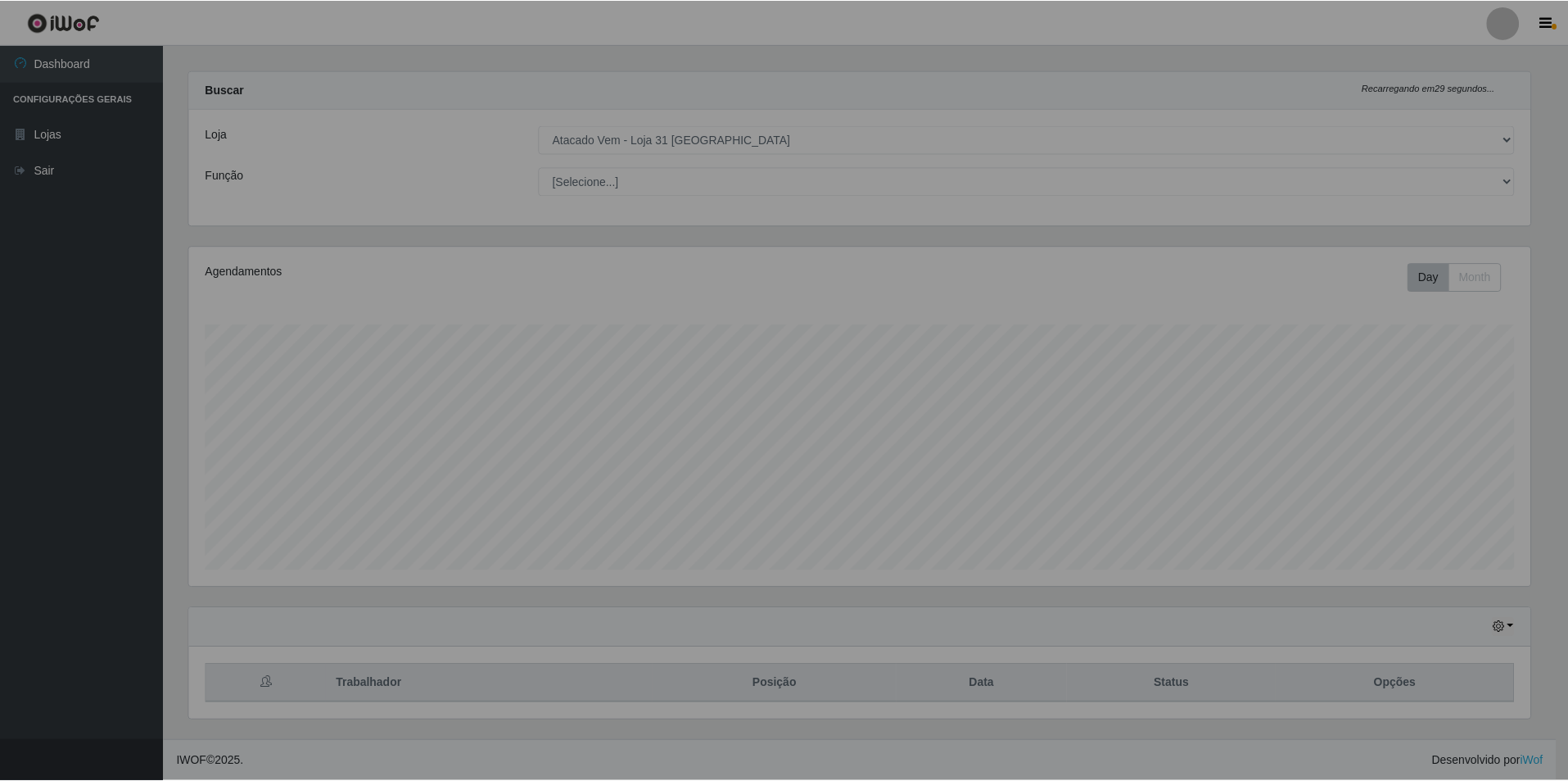
scroll to position [818761, 817584]
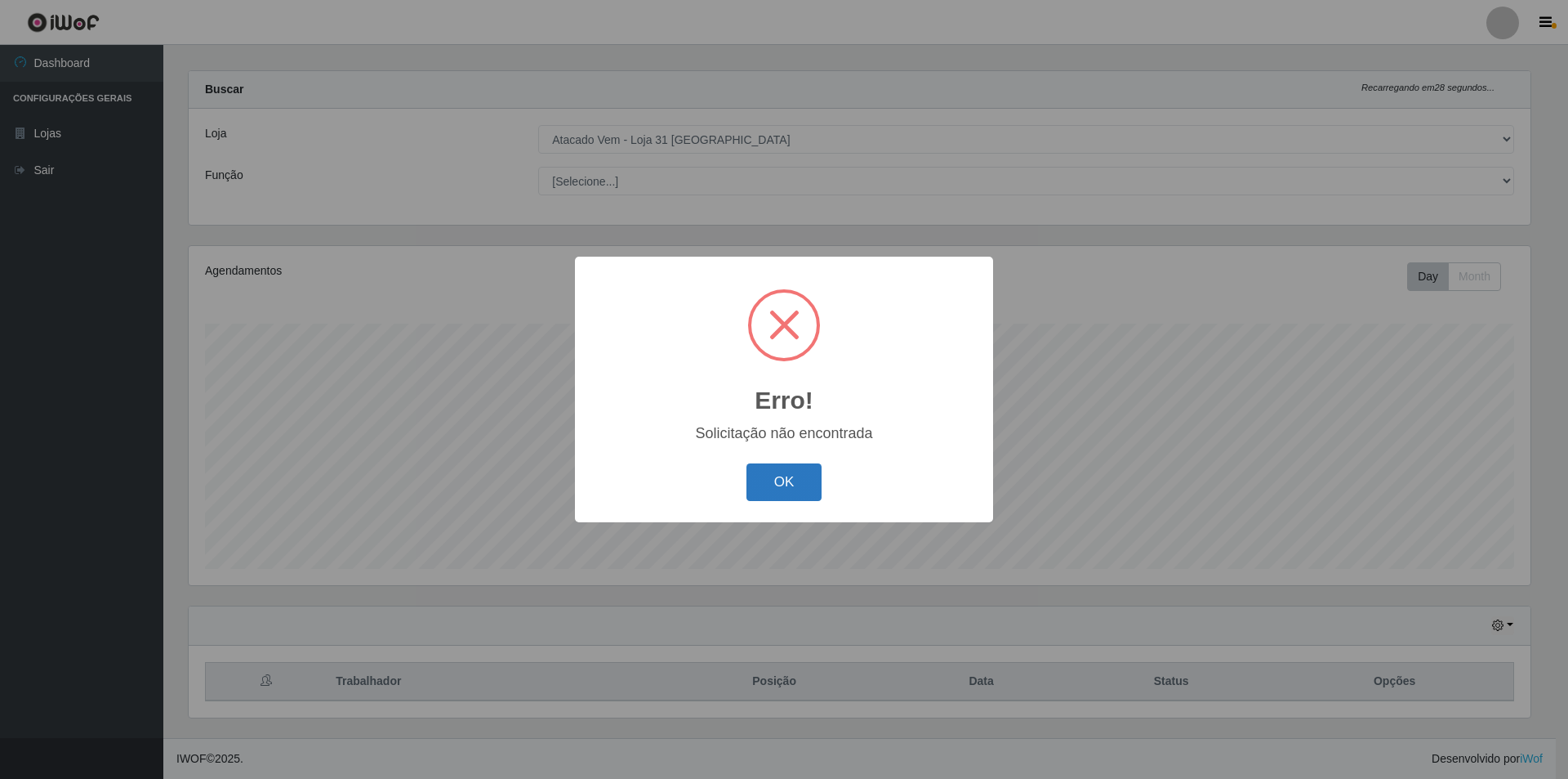
click at [794, 475] on button "OK" at bounding box center [784, 482] width 76 height 39
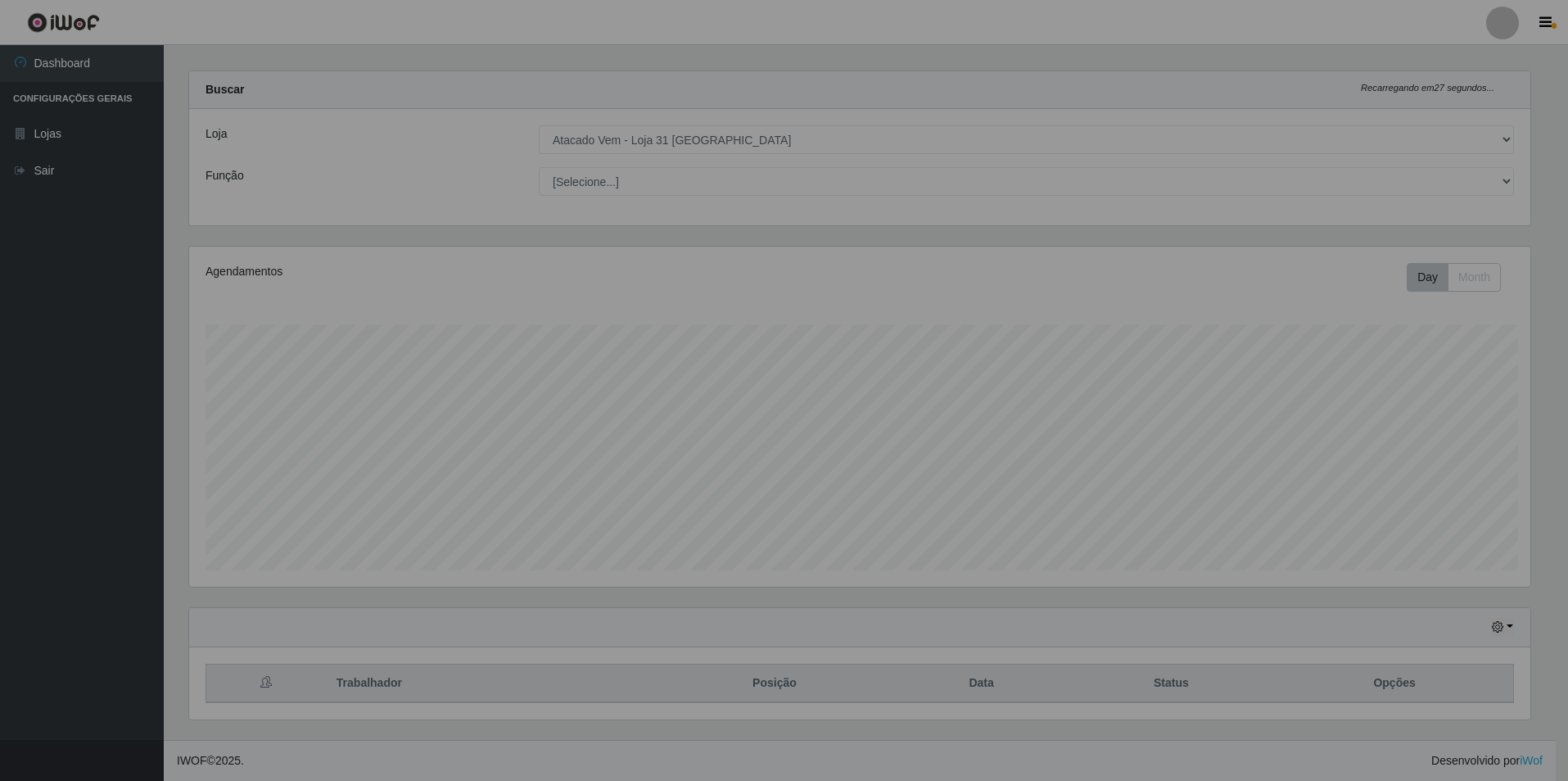
scroll to position [0, 0]
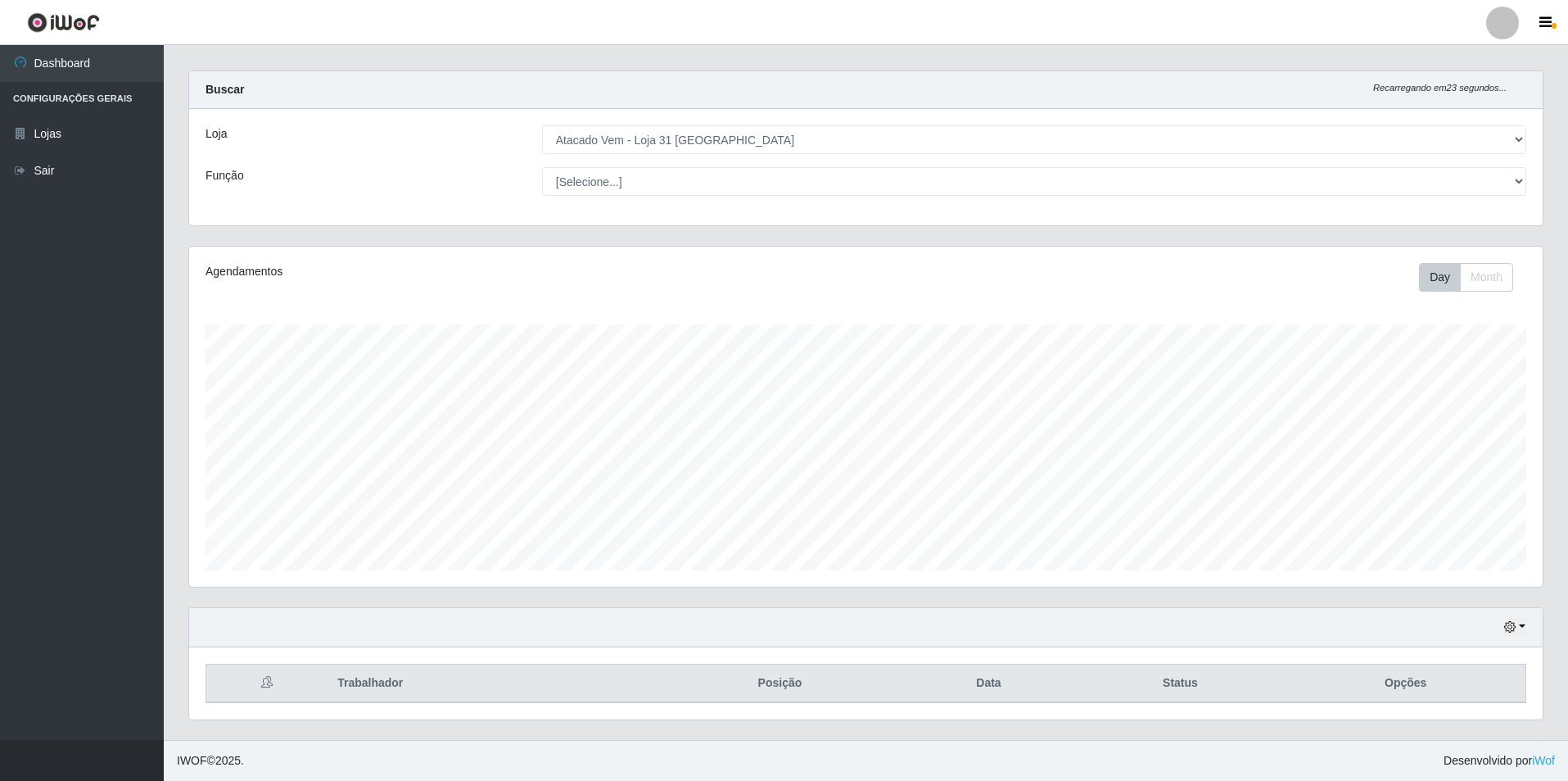
click at [1509, 24] on div at bounding box center [1503, 23] width 33 height 33
click at [1446, 131] on button "Sair" at bounding box center [1470, 127] width 147 height 33
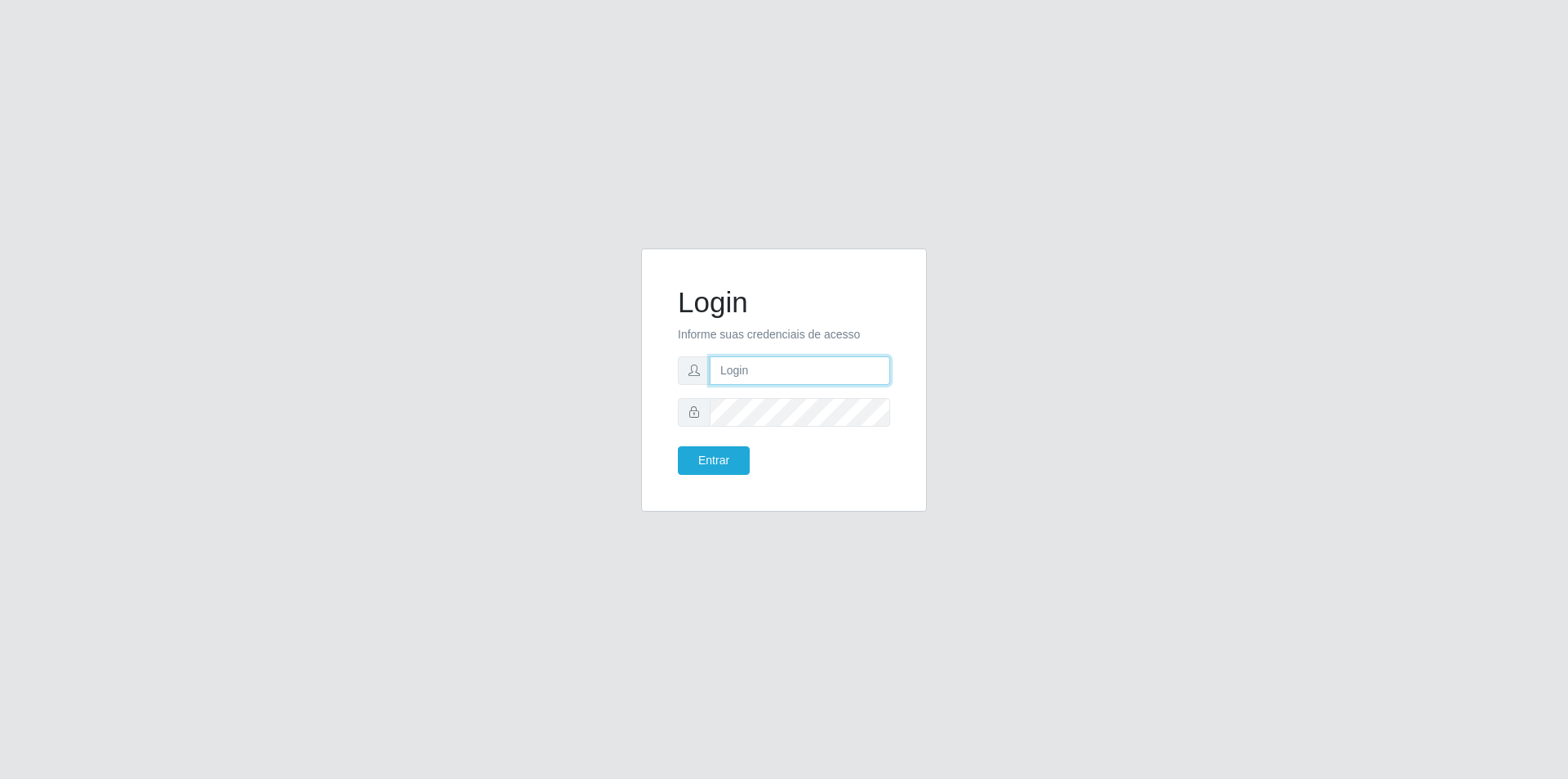
type input "[PERSON_NAME][EMAIL_ADDRESS][DOMAIN_NAME]"
